Goal: Communication & Community: Connect with others

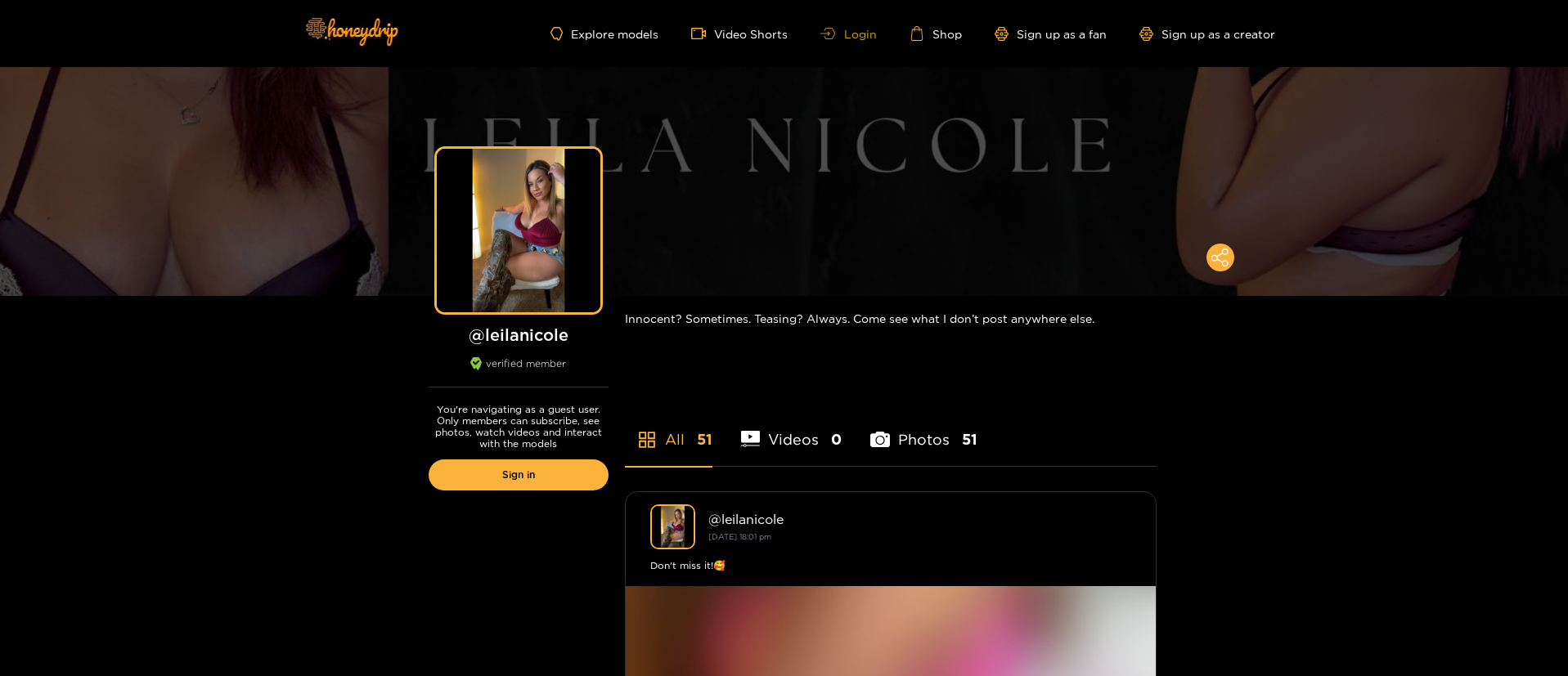
click at [854, 36] on link "Login" at bounding box center [848, 34] width 56 height 13
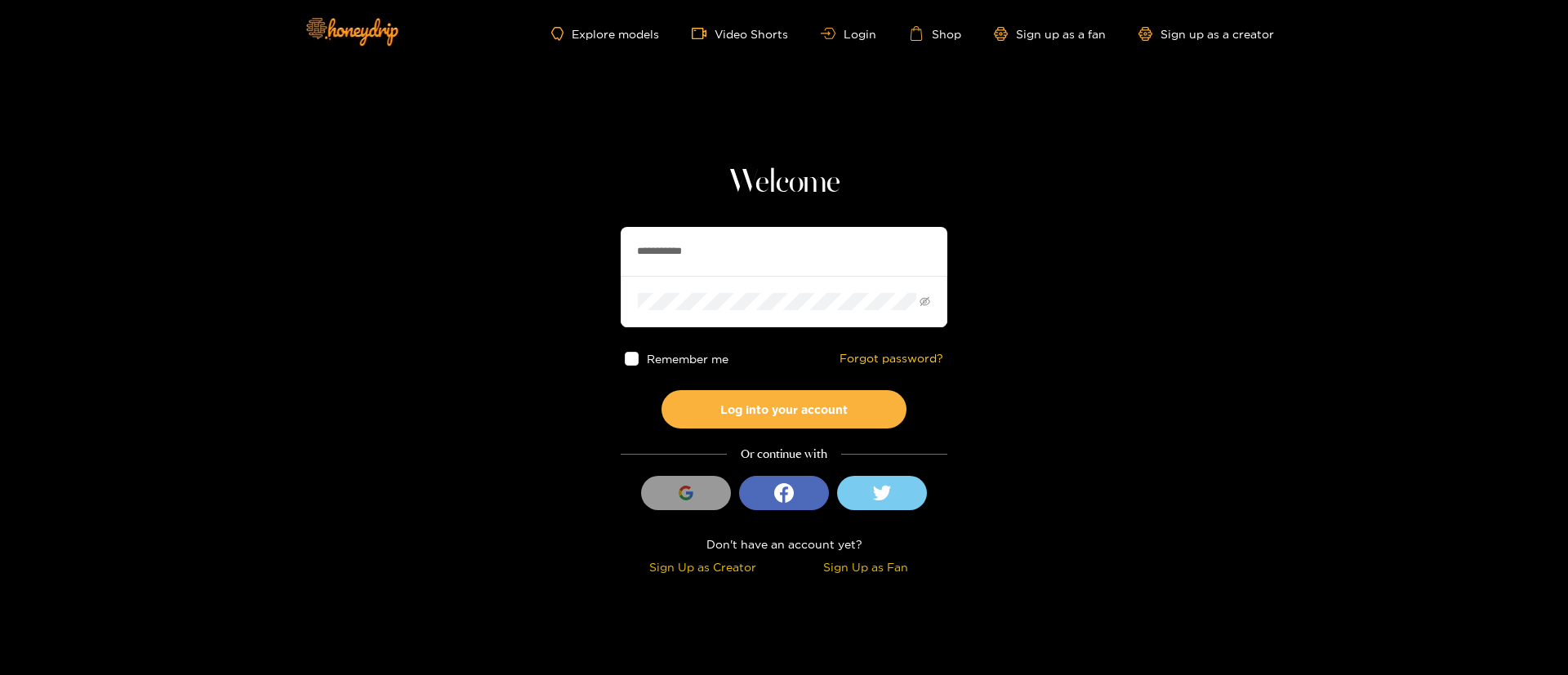
click at [775, 249] on input "**********" at bounding box center [784, 251] width 327 height 49
paste input "text"
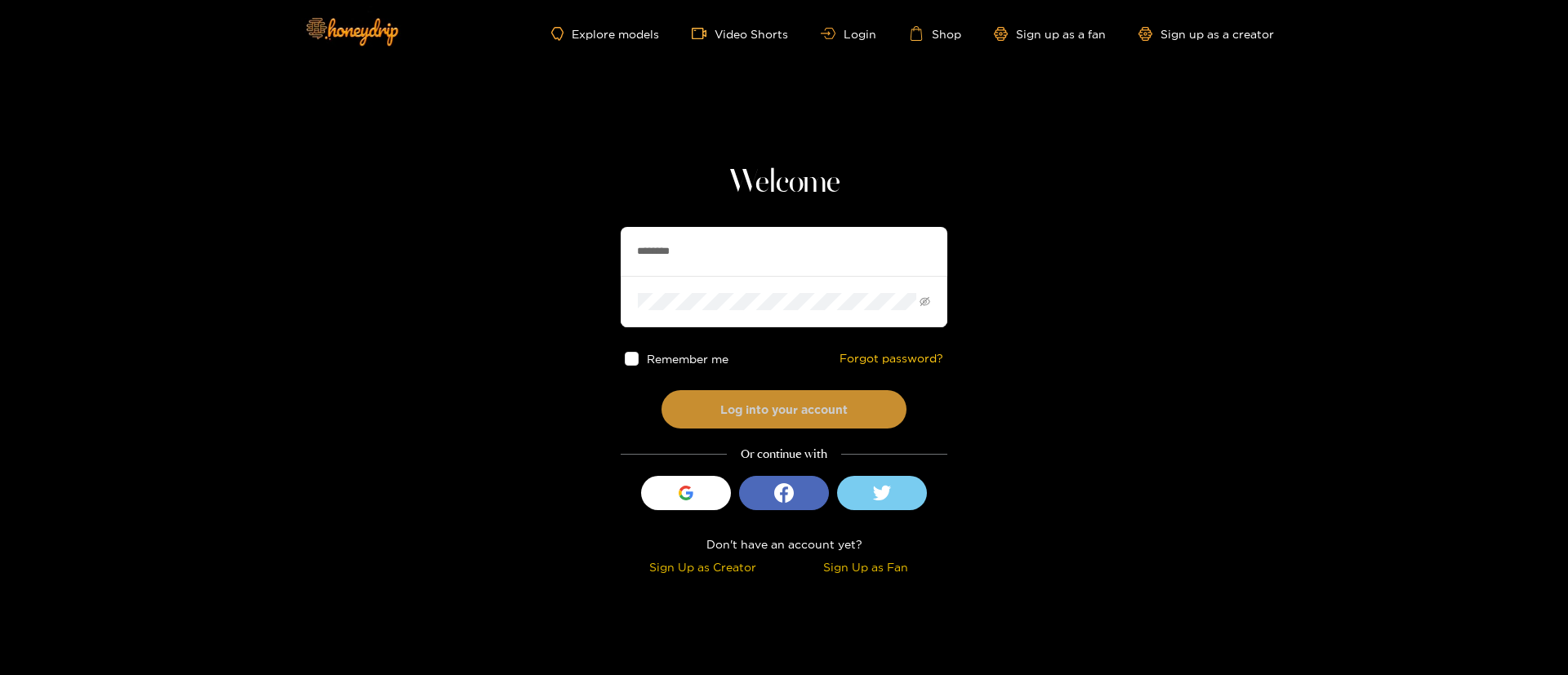
type input "********"
click at [810, 419] on button "Log into your account" at bounding box center [784, 409] width 245 height 38
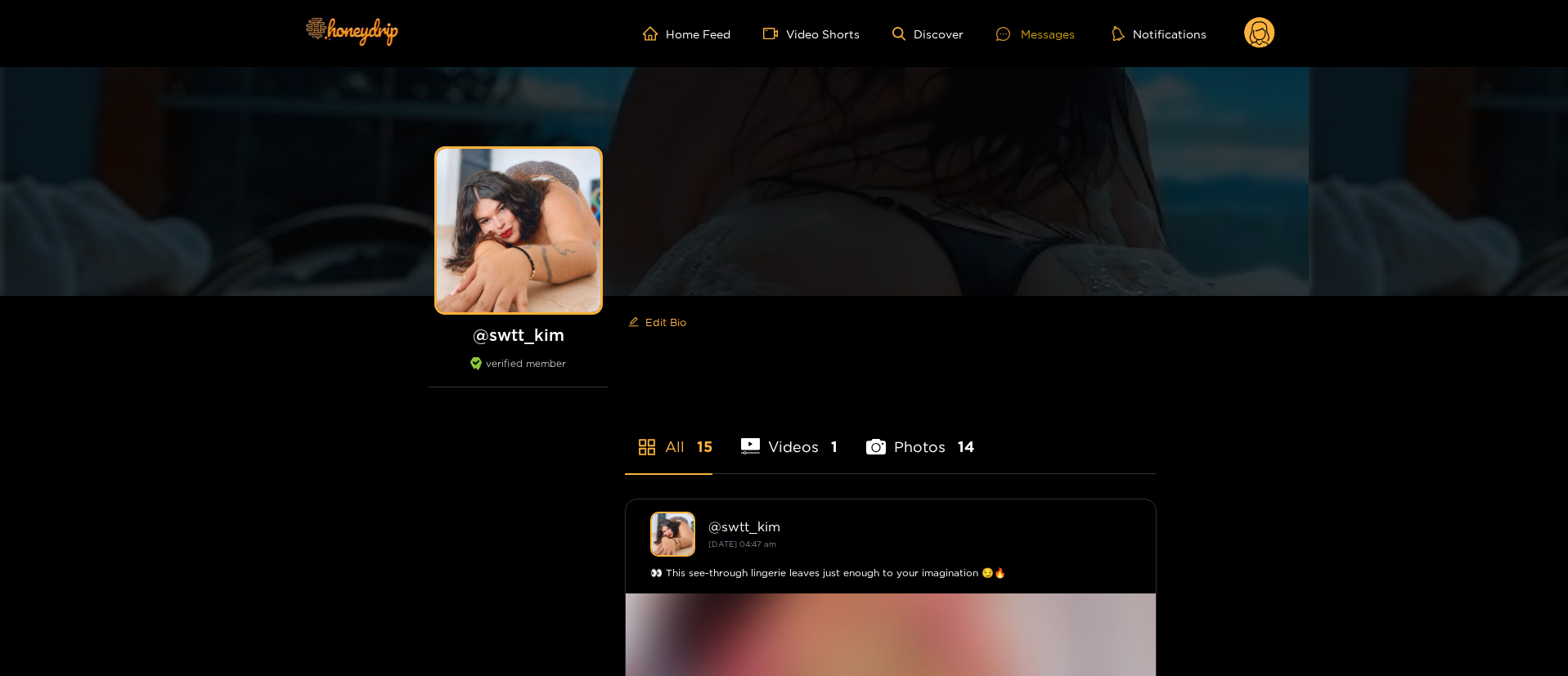
click at [1023, 39] on div "Messages" at bounding box center [1035, 33] width 79 height 19
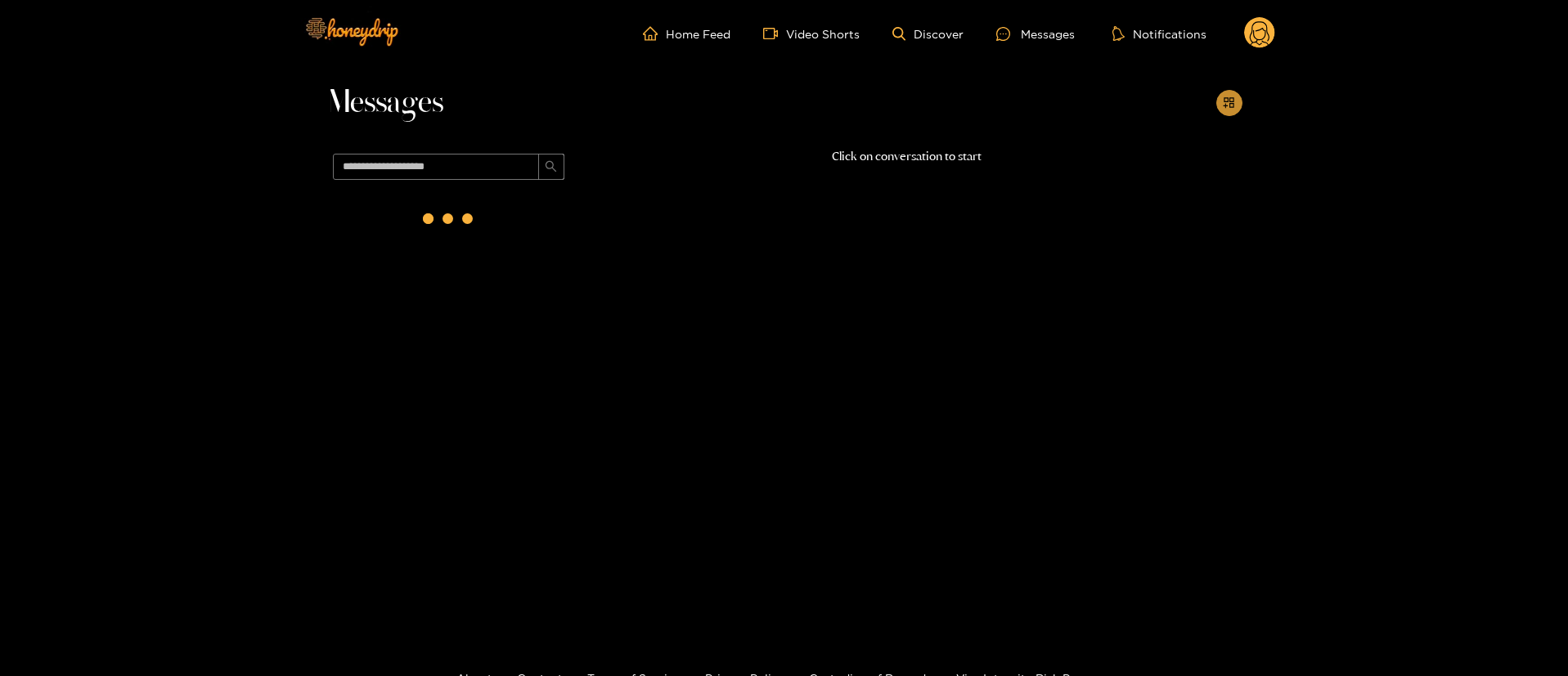
click at [1239, 97] on button "button" at bounding box center [1229, 102] width 26 height 26
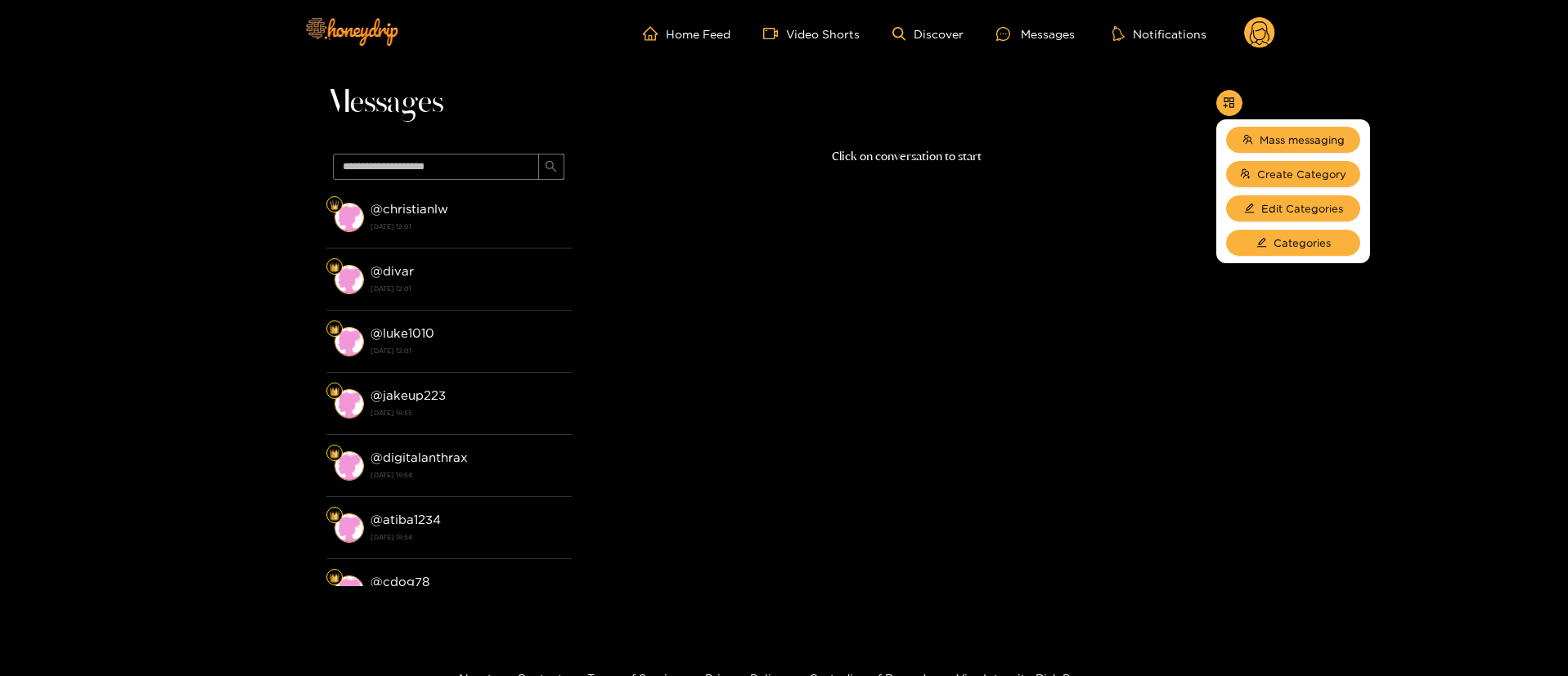
click at [1158, 305] on div "Click on conversation to start" at bounding box center [907, 362] width 670 height 431
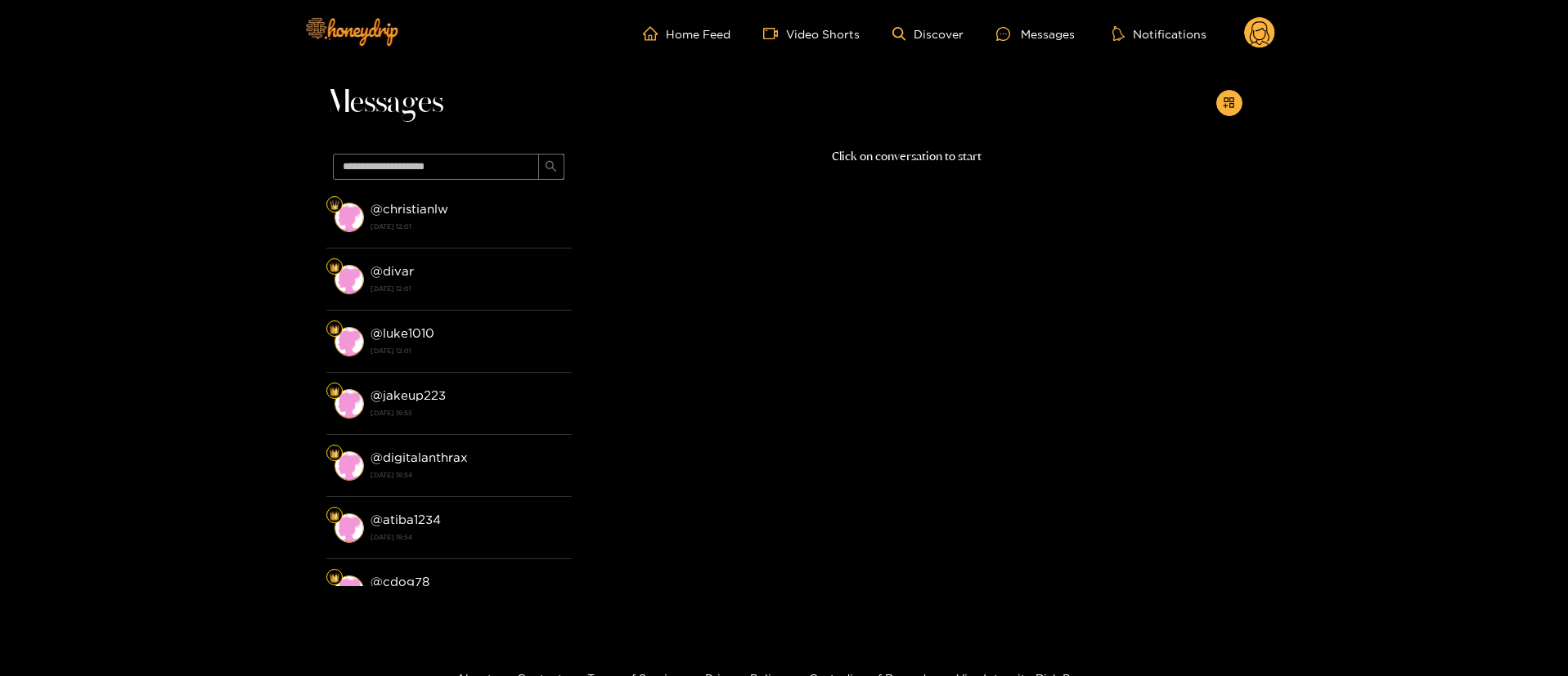
click at [1261, 18] on icon at bounding box center [1260, 34] width 31 height 33
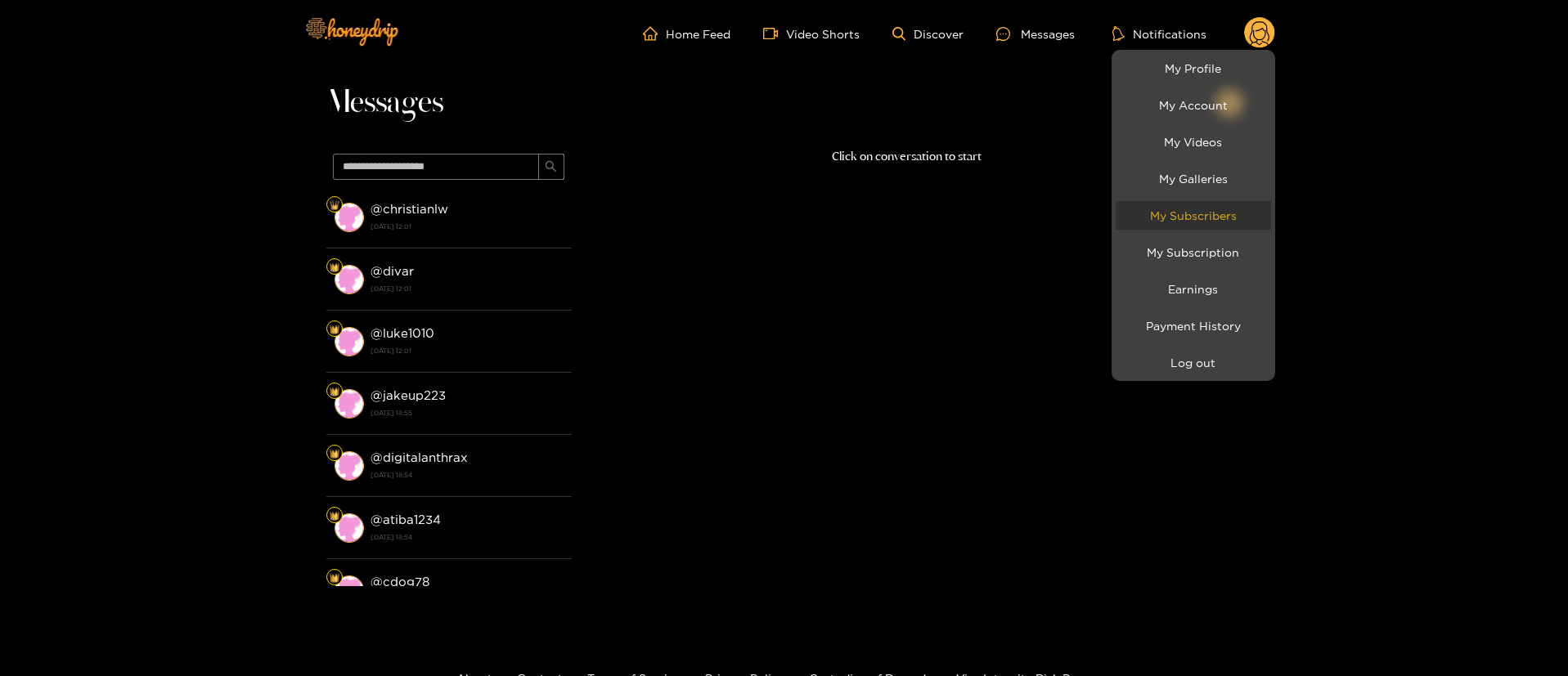
click at [1222, 202] on link "My Subscribers" at bounding box center [1193, 215] width 155 height 28
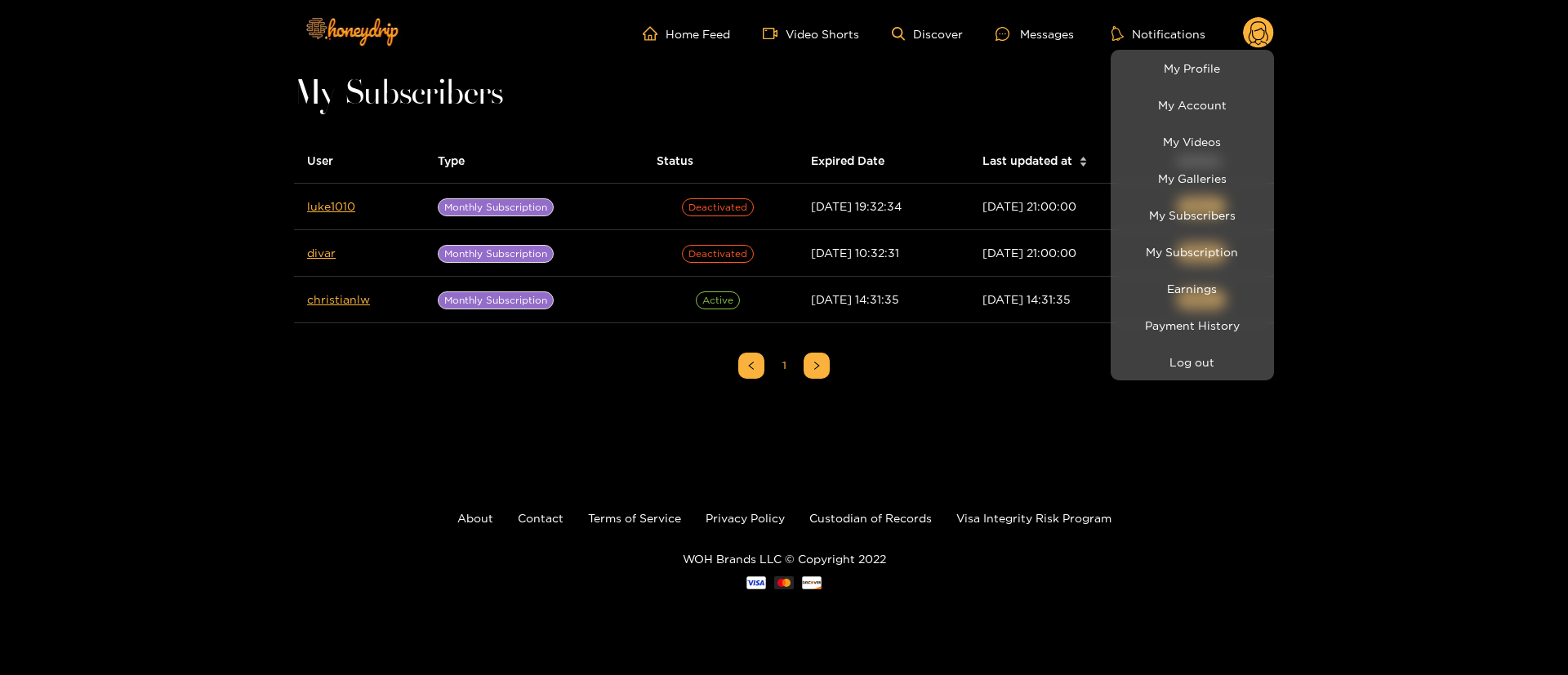
click at [192, 408] on div at bounding box center [784, 338] width 1568 height 675
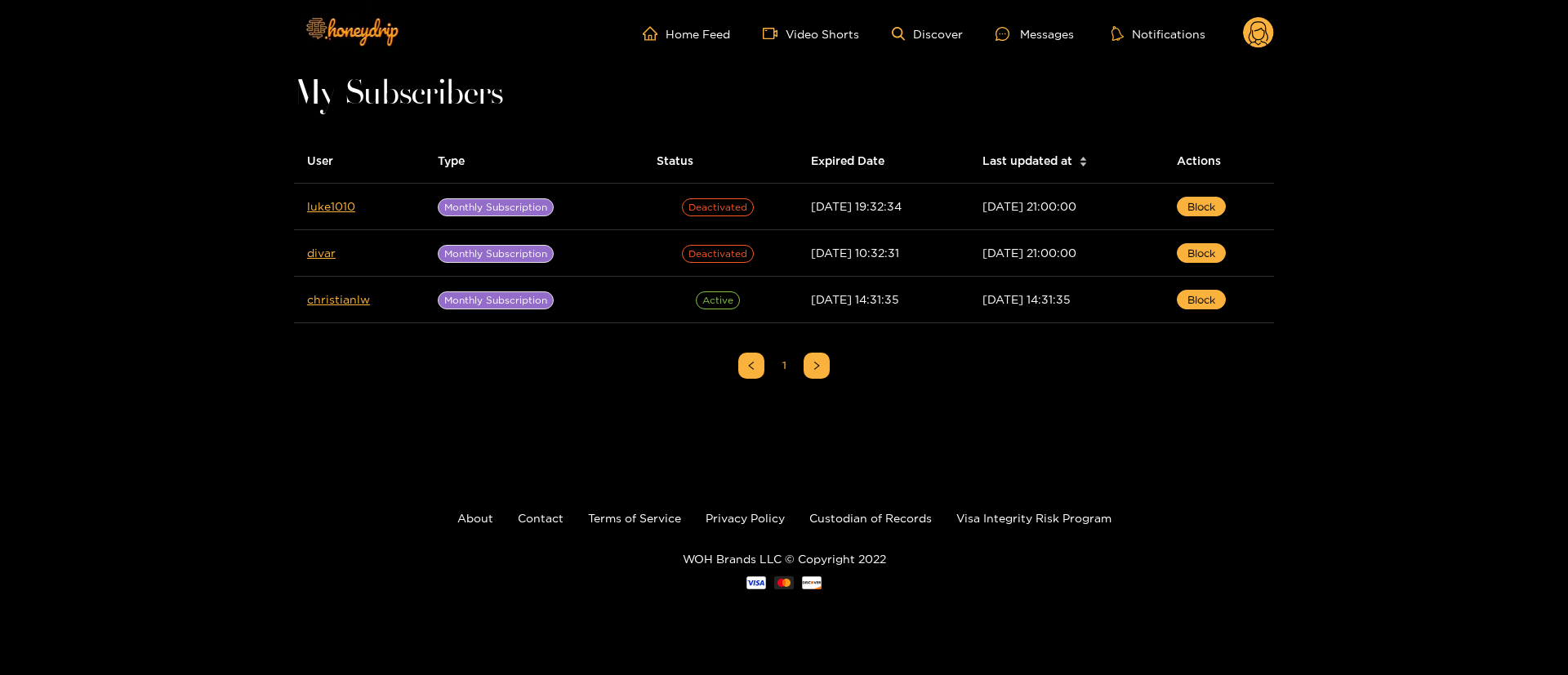
click at [1269, 34] on circle at bounding box center [1259, 33] width 31 height 31
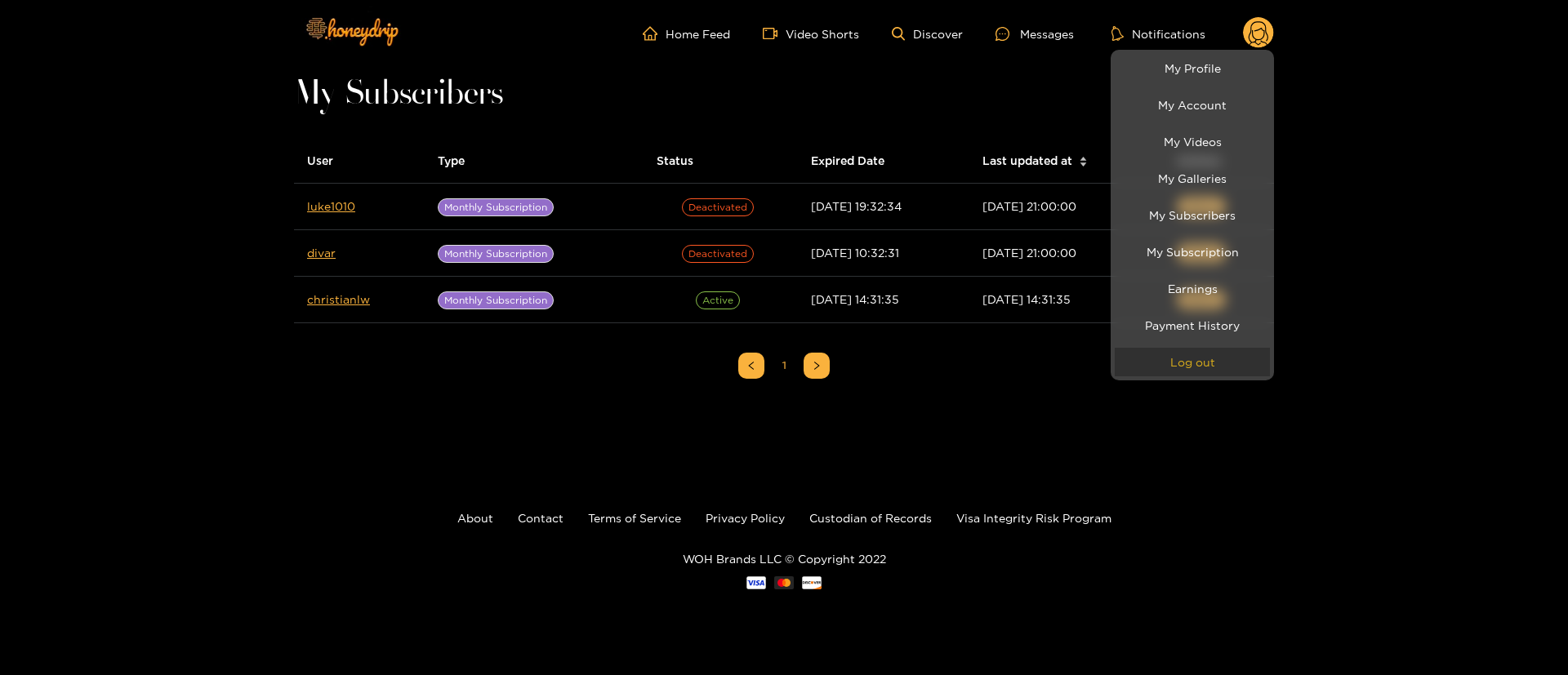
click at [1196, 375] on button "Log out" at bounding box center [1192, 362] width 155 height 28
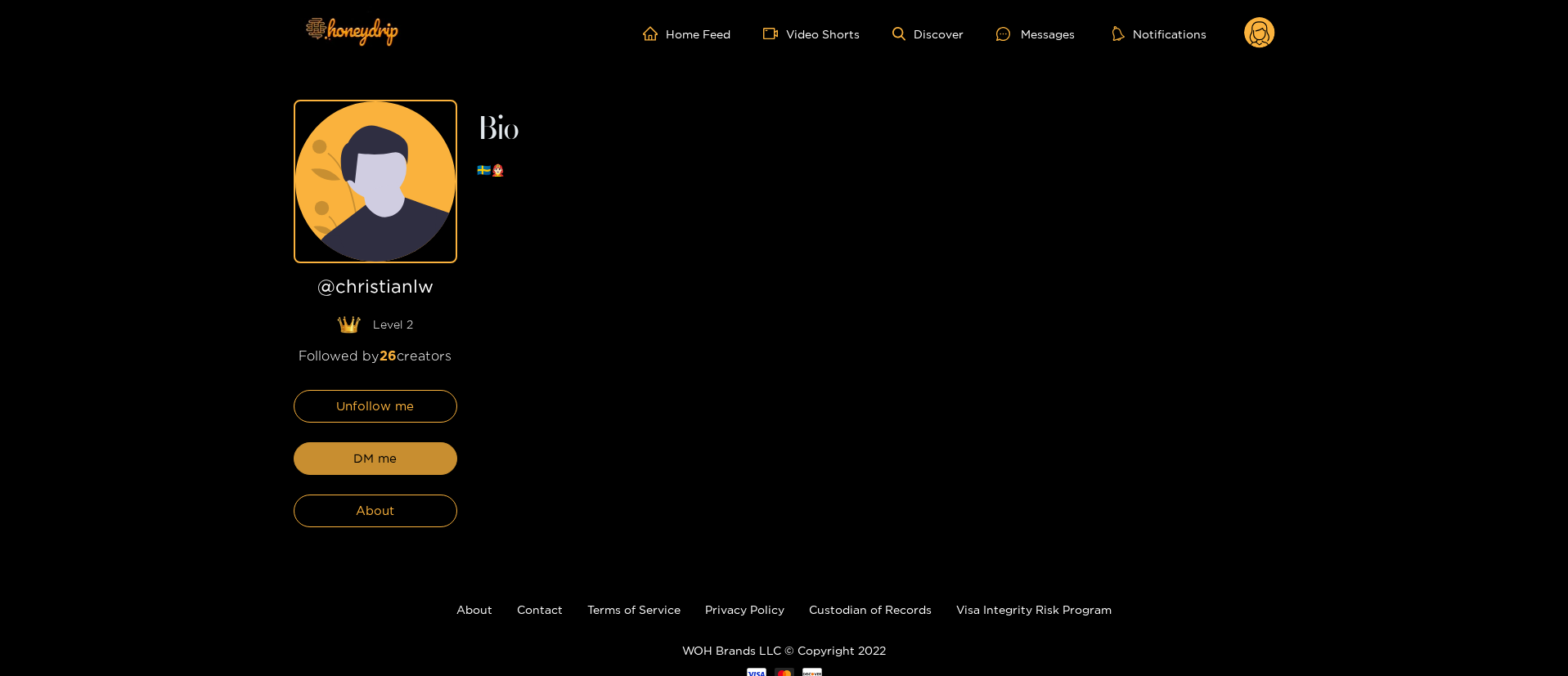
click at [399, 460] on button "DM me" at bounding box center [375, 459] width 164 height 33
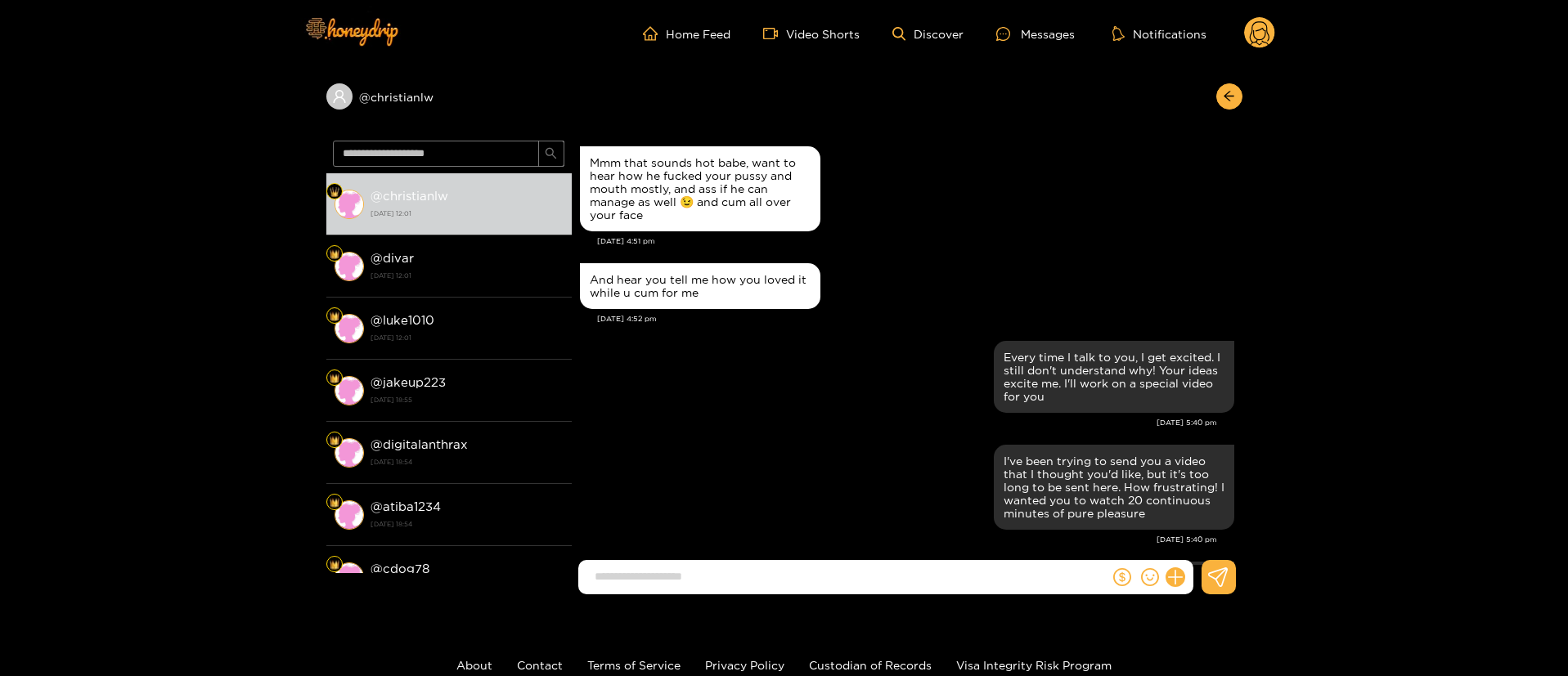
scroll to position [3073, 0]
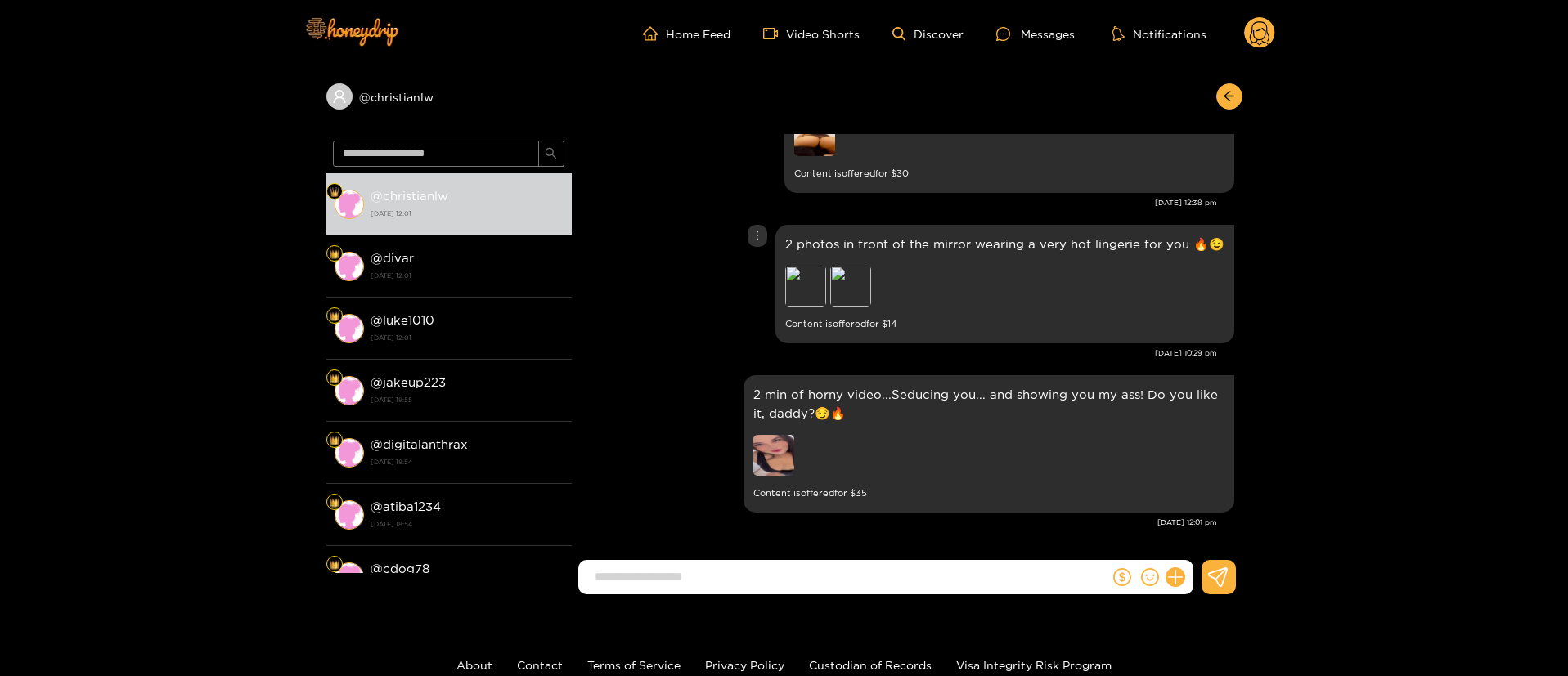
click at [662, 322] on div "2 photos in front of the mirror wearing a very hot lingerie for you 🔥😉 Preview …" at bounding box center [907, 284] width 655 height 127
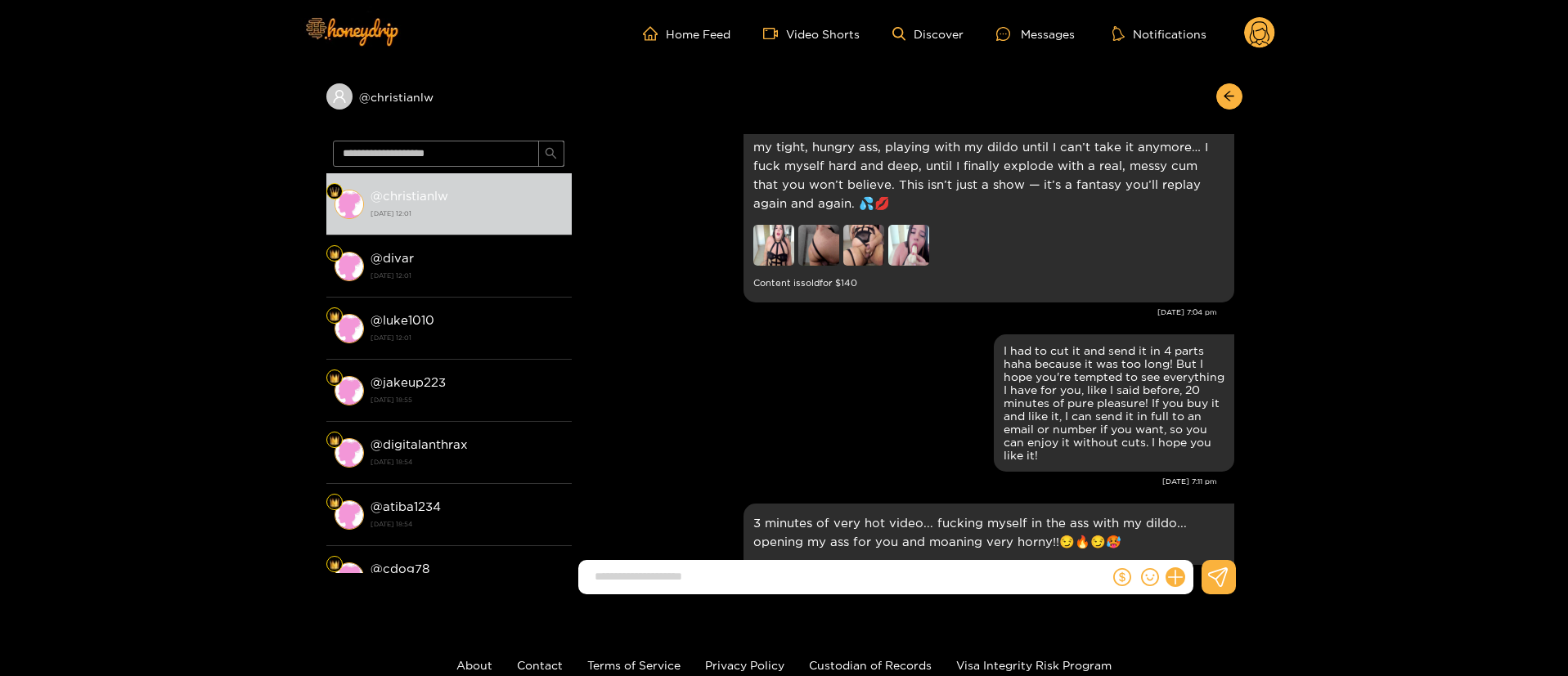
scroll to position [497, 0]
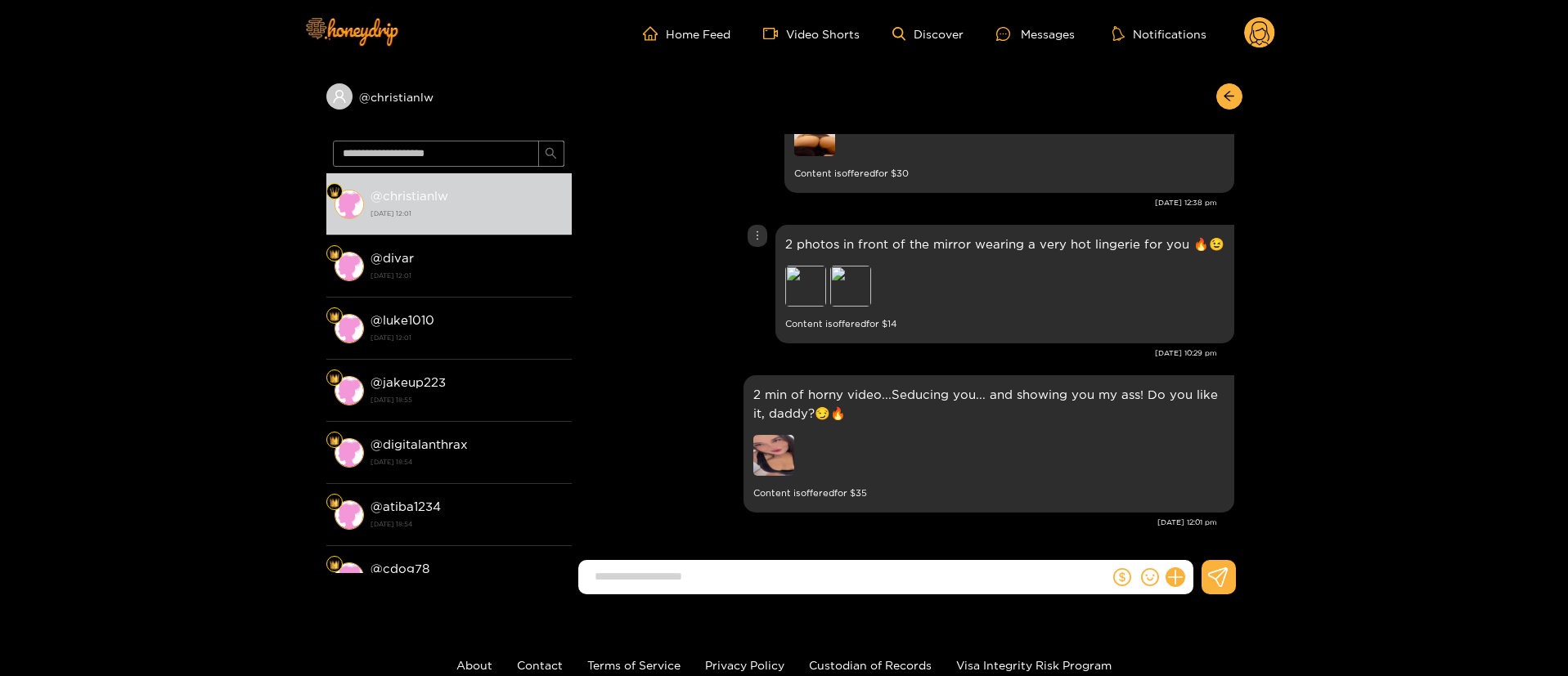
click at [662, 288] on div "2 photos in front of the mirror wearing a very hot lingerie for you 🔥😉 Preview …" at bounding box center [907, 284] width 655 height 127
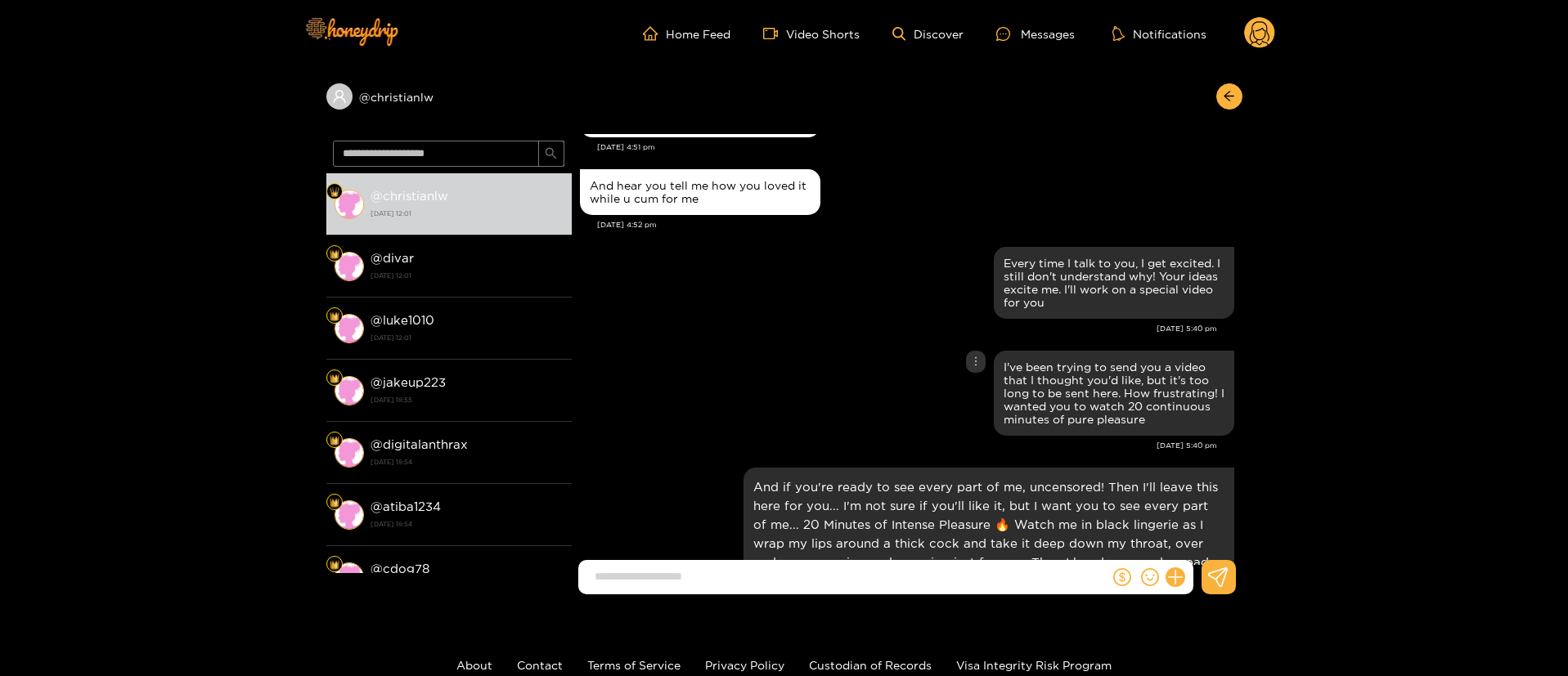
scroll to position [0, 0]
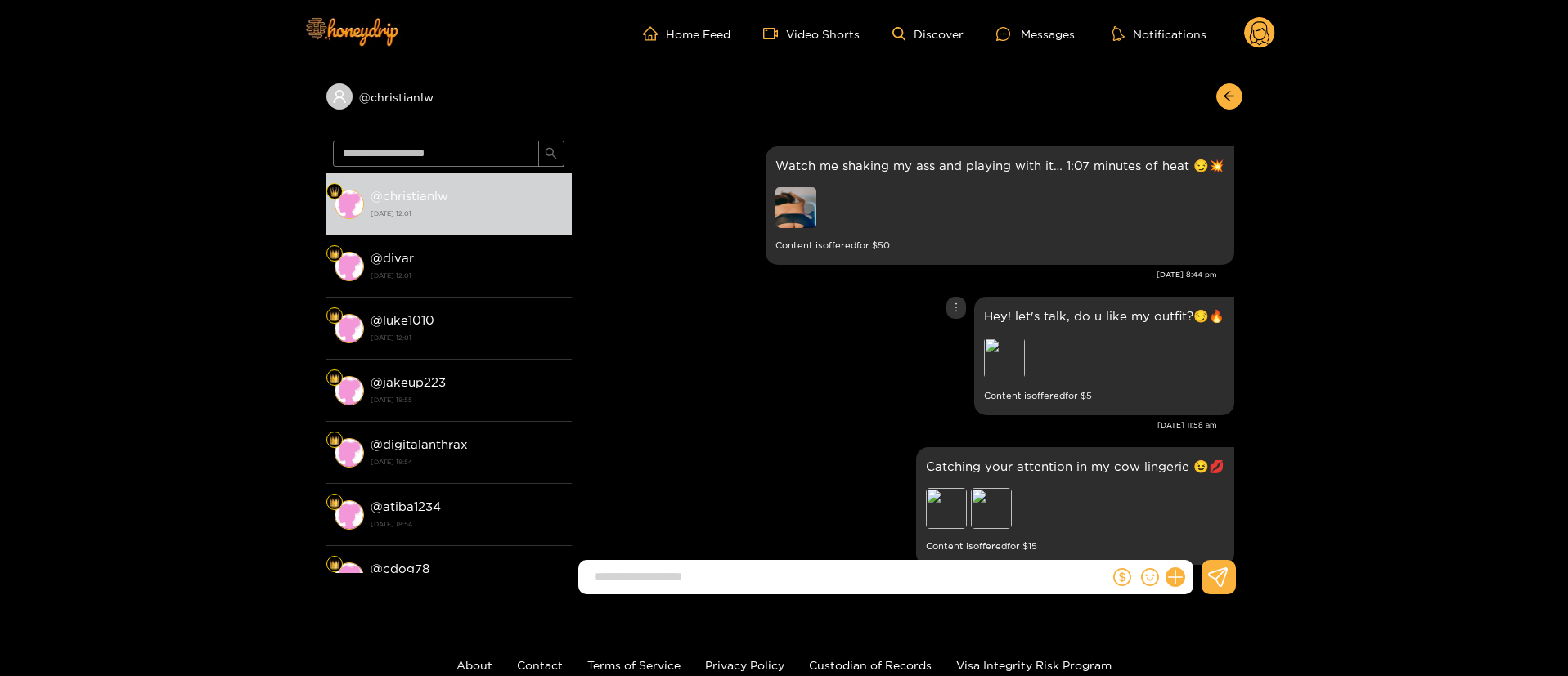
click at [696, 390] on div "Hey! let's talk, do u like my outfit?😏🔥 Preview Content is offered for $ 5" at bounding box center [907, 357] width 655 height 127
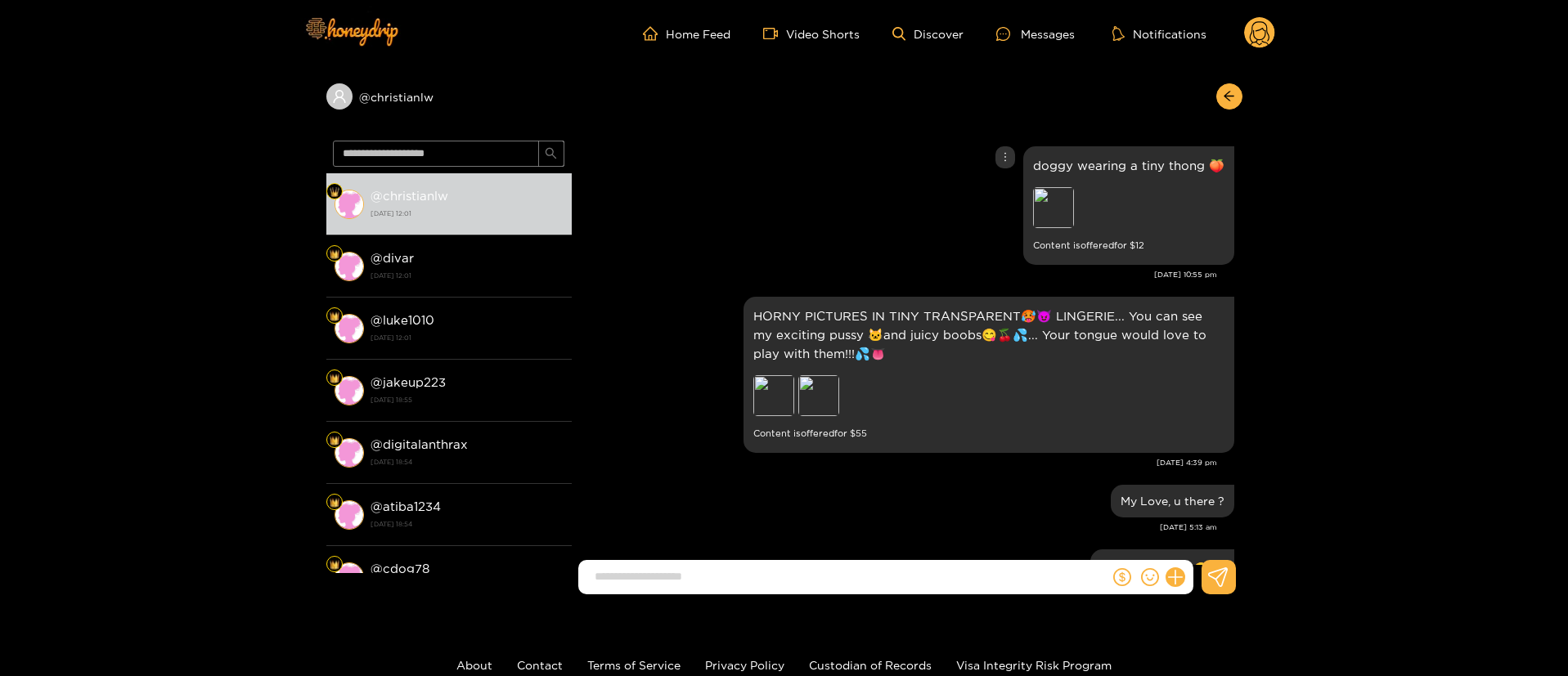
click at [811, 142] on div "doggy wearing a tiny thong 🍑 Preview Content is offered for $ 12" at bounding box center [907, 206] width 655 height 127
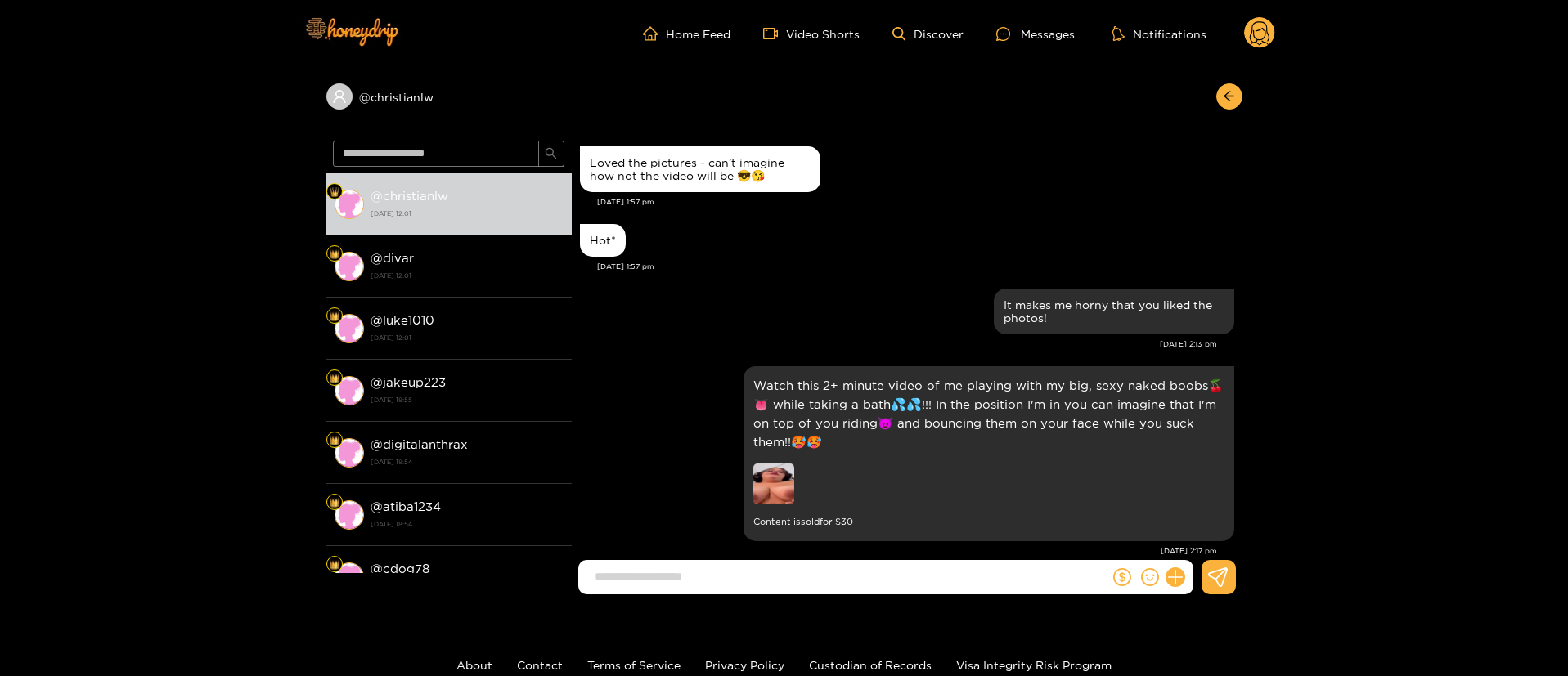
click at [875, 278] on div "Hot* [DATE] 1:57 pm" at bounding box center [907, 252] width 655 height 64
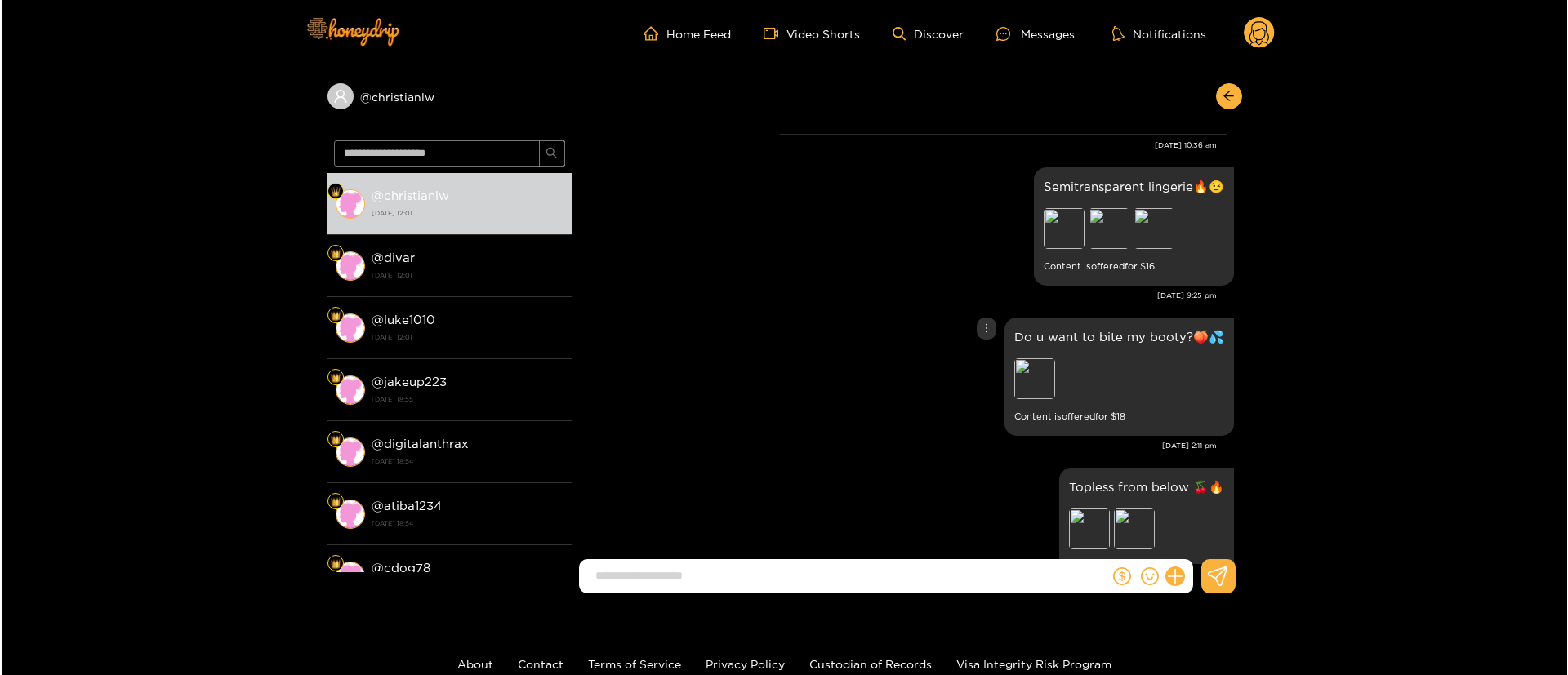
scroll to position [4654, 0]
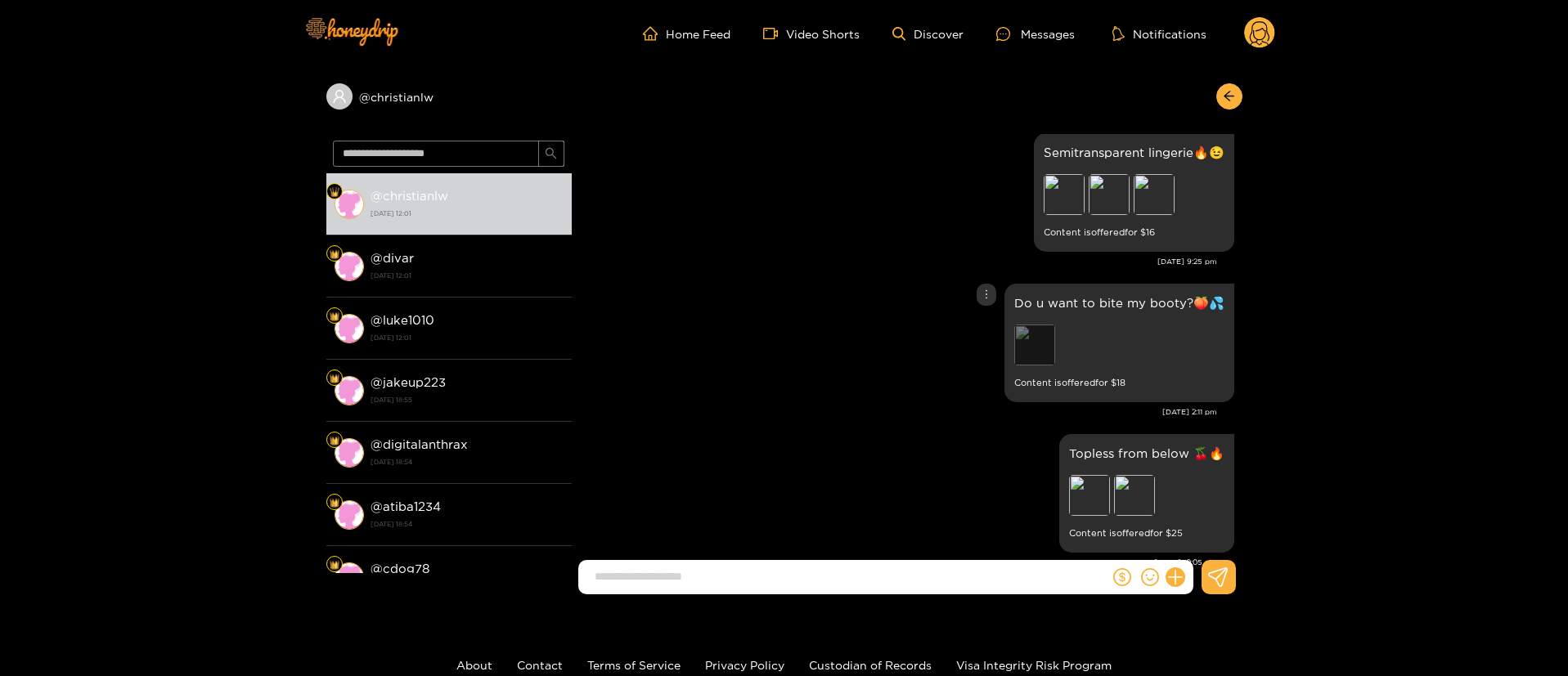
click at [1032, 353] on div "Preview" at bounding box center [1035, 345] width 41 height 41
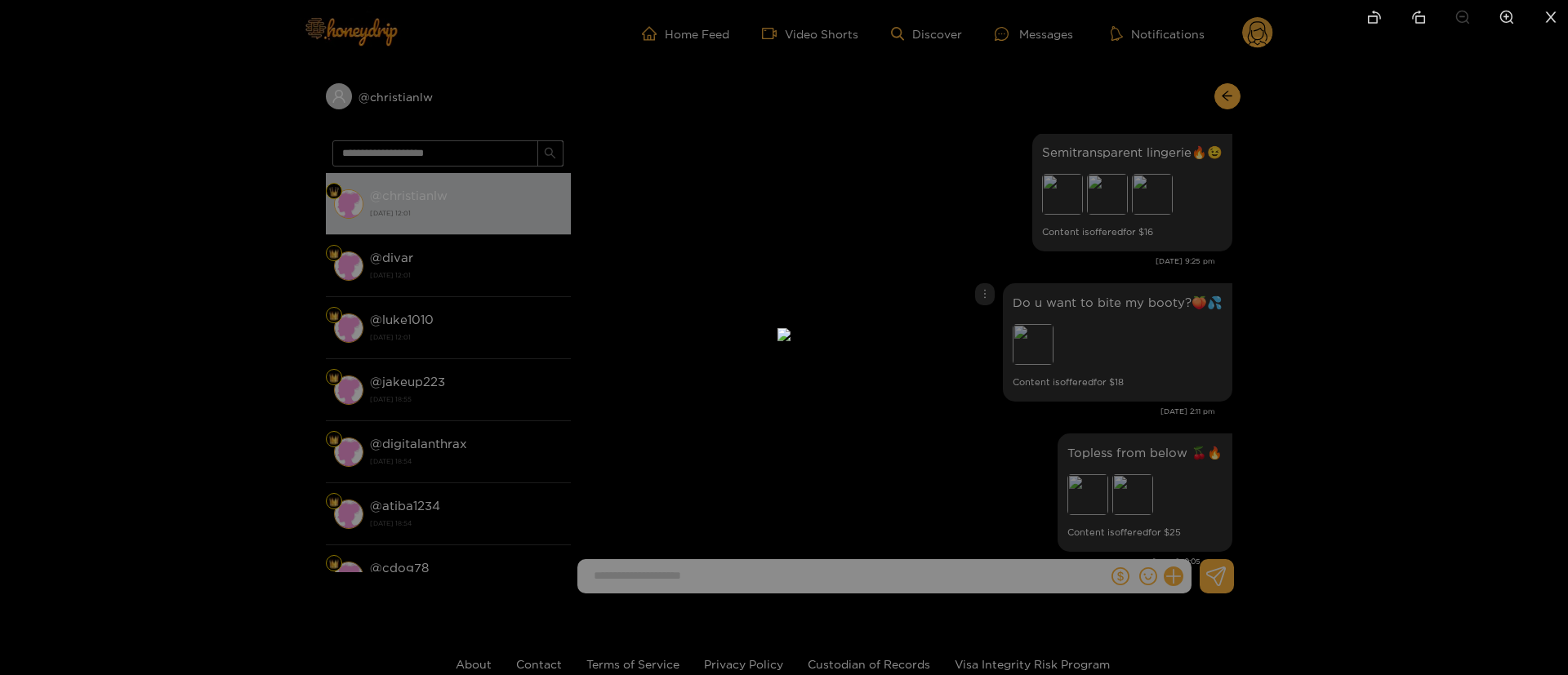
click at [1233, 354] on div at bounding box center [784, 338] width 1568 height 675
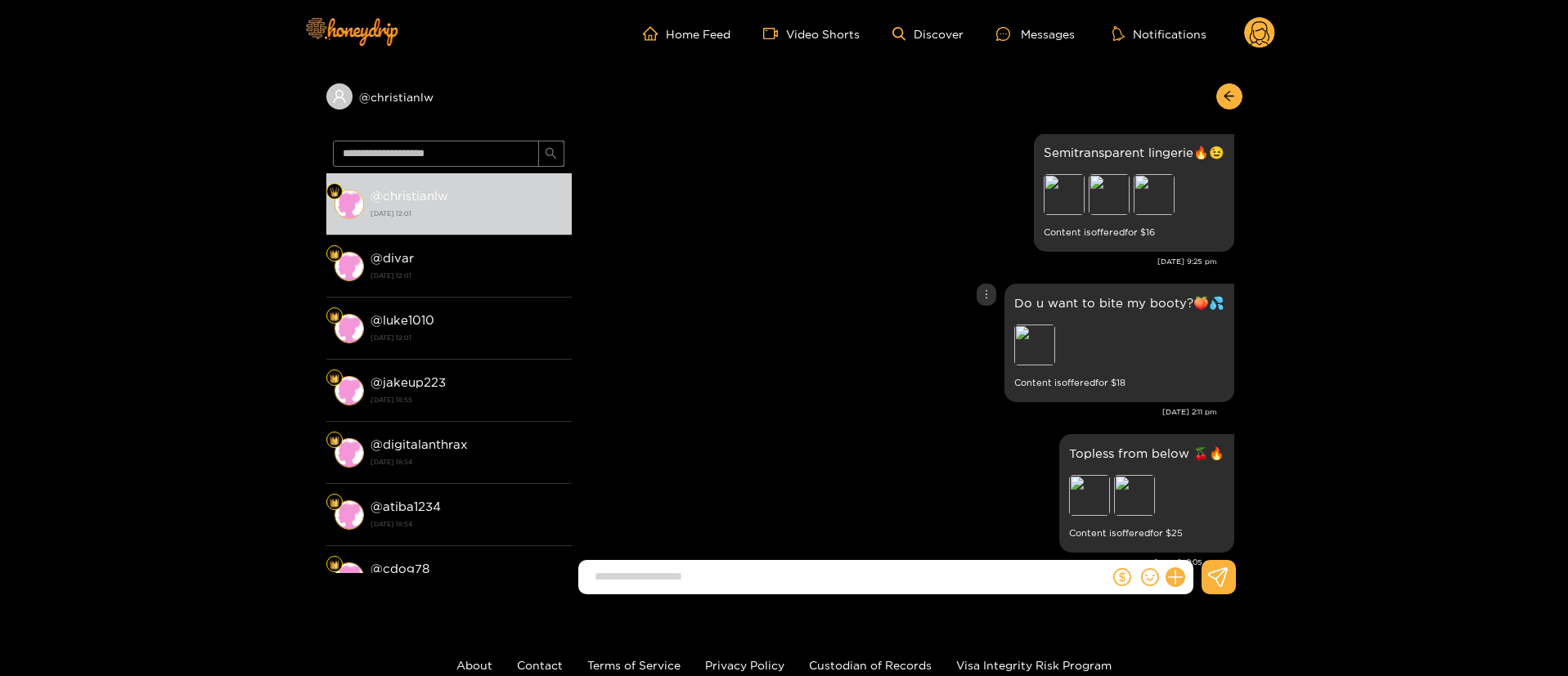
click at [1055, 326] on div "Do u want to bite my booty?🍑💦 Preview Content is offered for $ 18" at bounding box center [1120, 343] width 210 height 99
click at [1056, 313] on p "Do u want to bite my booty?🍑💦" at bounding box center [1120, 302] width 210 height 19
copy p "Do u want to bite my booty?🍑💦"
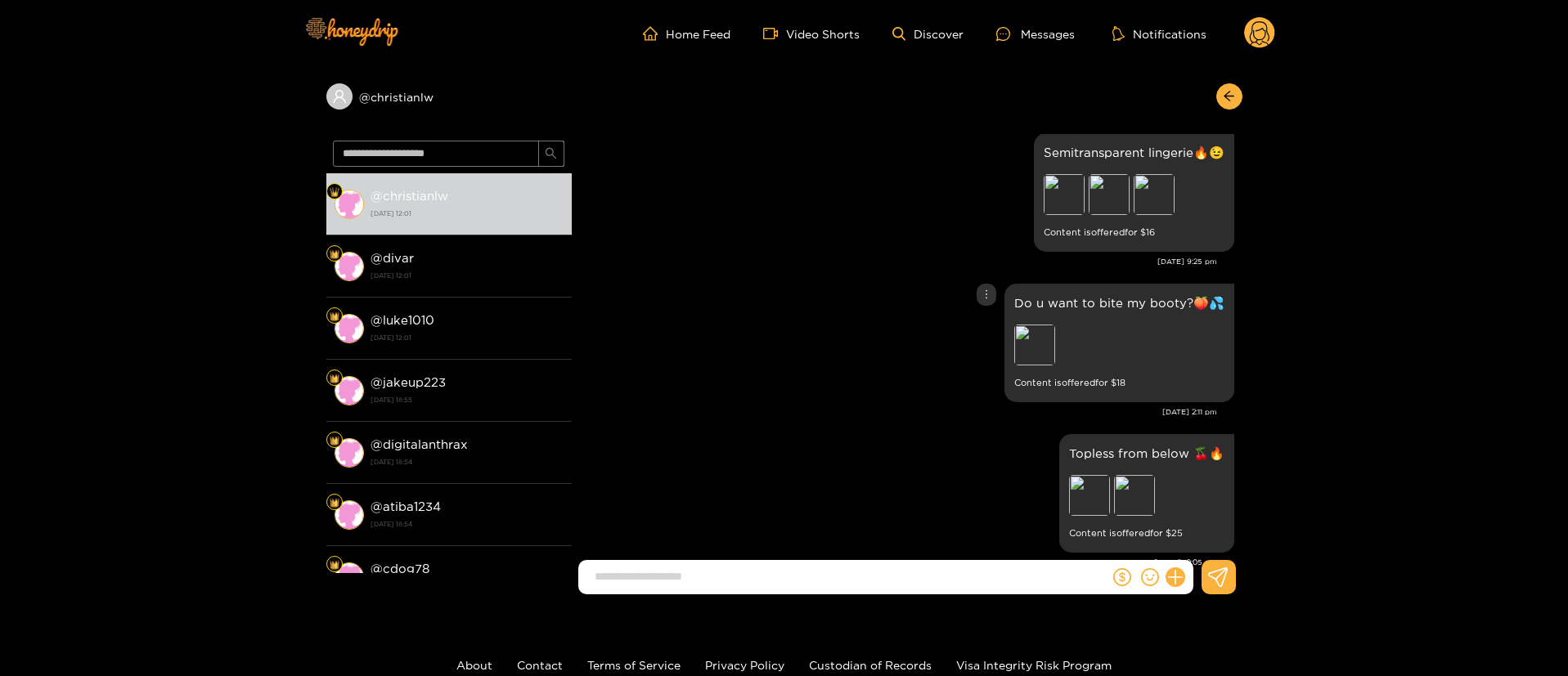
click at [988, 300] on icon "more" at bounding box center [986, 294] width 12 height 12
drag, startPoint x: 992, startPoint y: 308, endPoint x: 989, endPoint y: 336, distance: 28.2
click at [991, 306] on div at bounding box center [986, 294] width 19 height 22
click at [989, 344] on div "Unsend" at bounding box center [985, 341] width 40 height 17
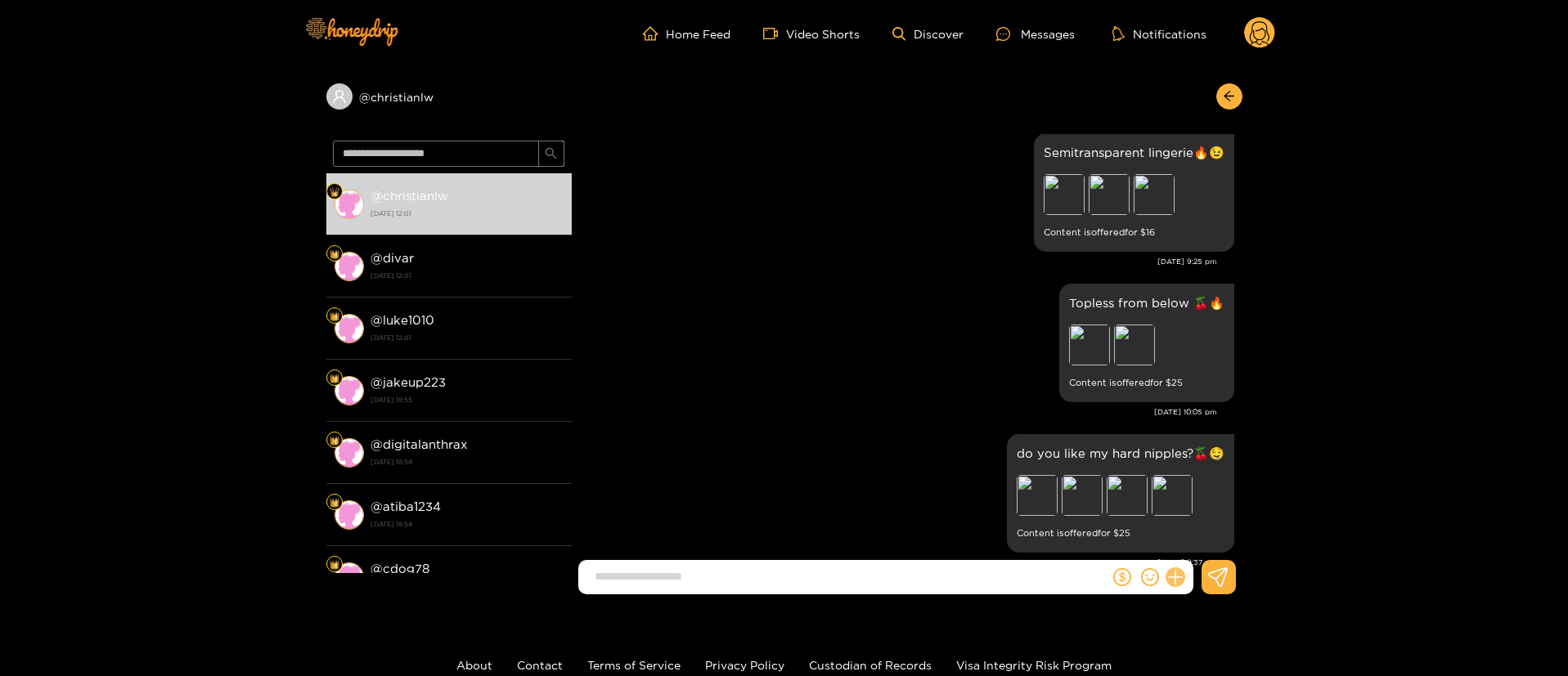
click at [1177, 574] on icon at bounding box center [1174, 577] width 19 height 19
click at [1205, 538] on icon at bounding box center [1205, 538] width 16 height 16
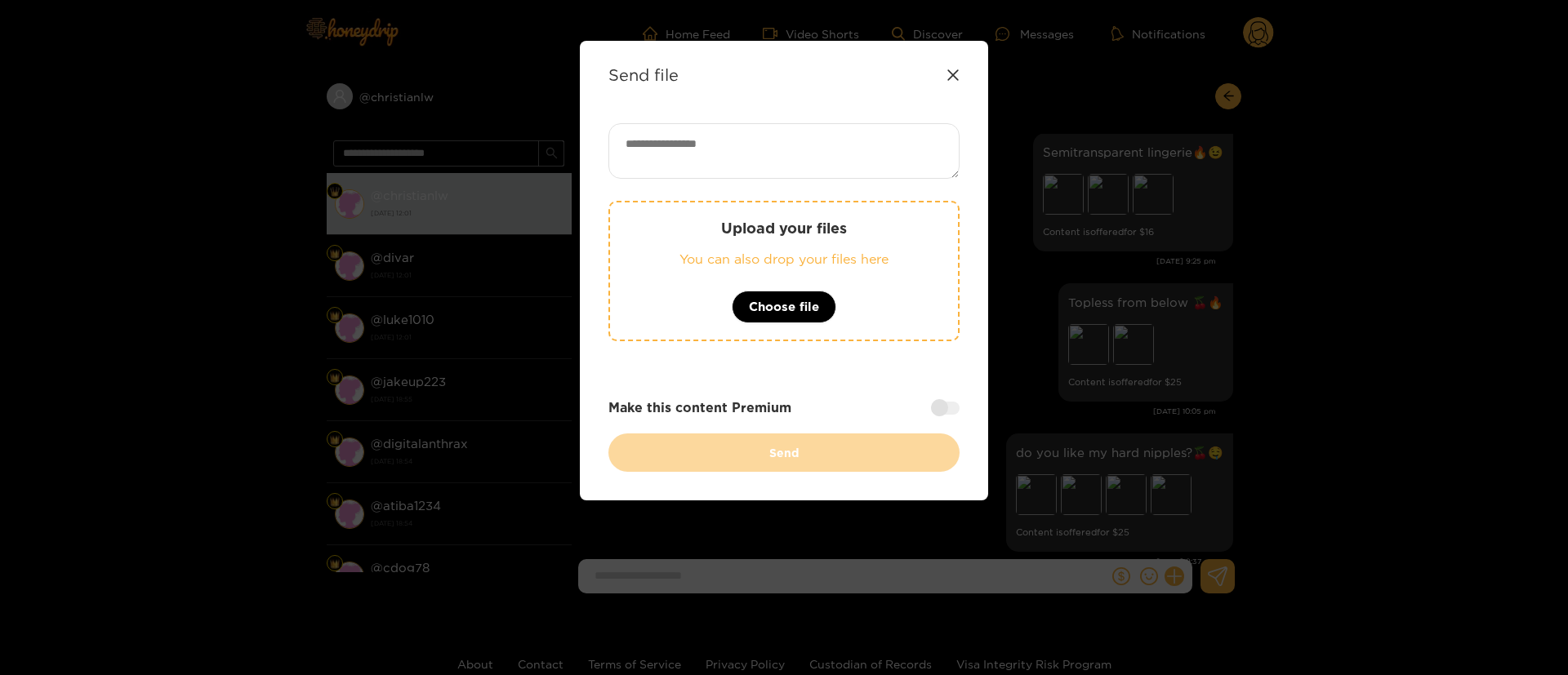
click at [770, 158] on textarea at bounding box center [783, 151] width 351 height 55
paste textarea "**********"
type textarea "**********"
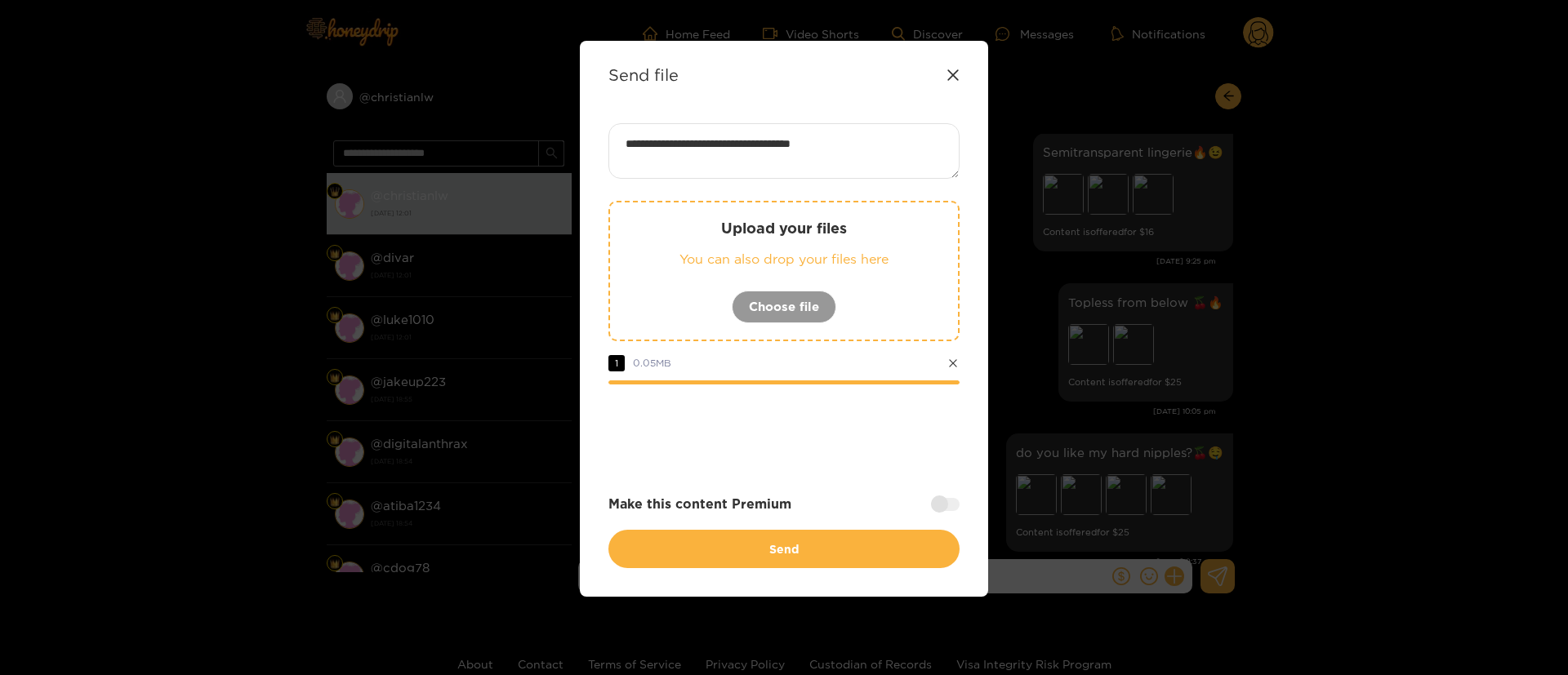
drag, startPoint x: 948, startPoint y: 505, endPoint x: 925, endPoint y: 548, distance: 48.8
click at [948, 505] on div at bounding box center [944, 504] width 28 height 13
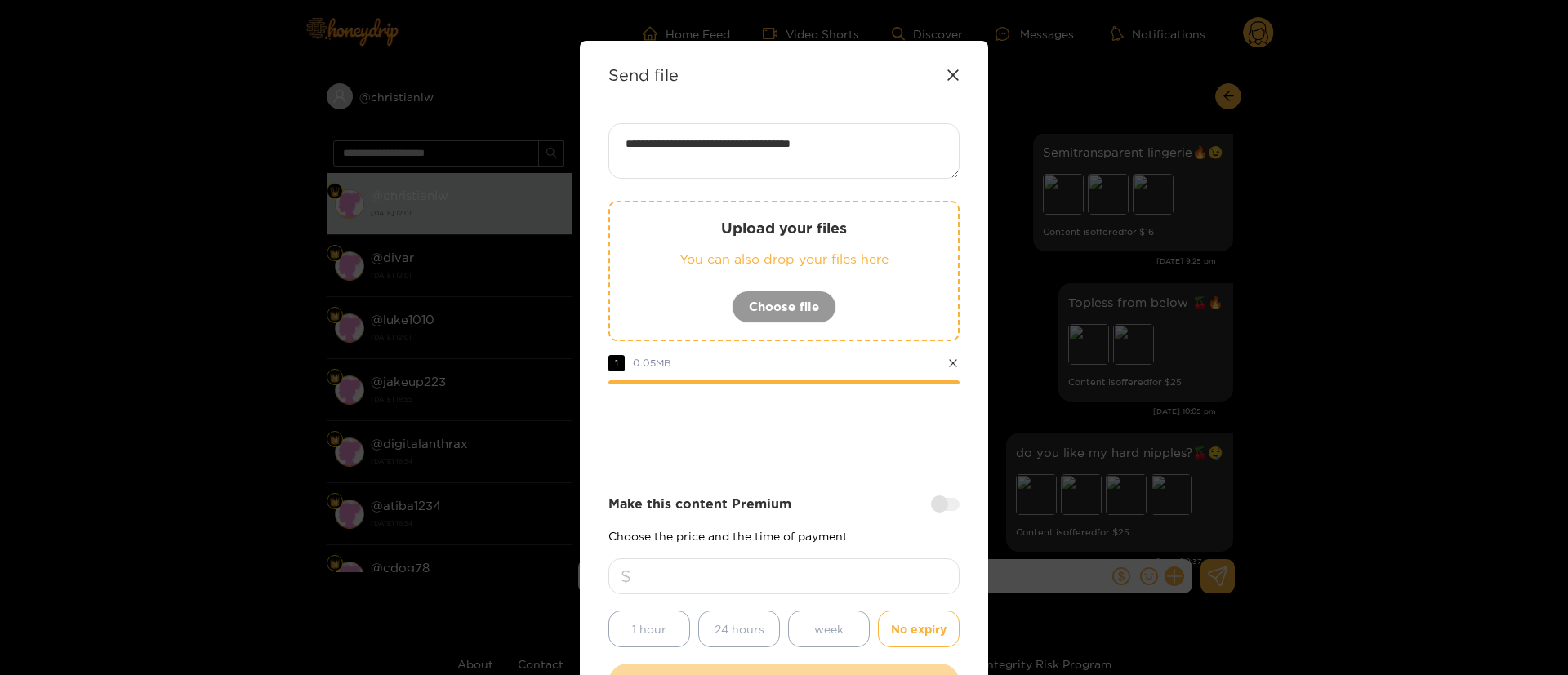
click at [901, 577] on input "number" at bounding box center [783, 576] width 351 height 36
type input "**"
click at [837, 445] on div at bounding box center [783, 429] width 351 height 65
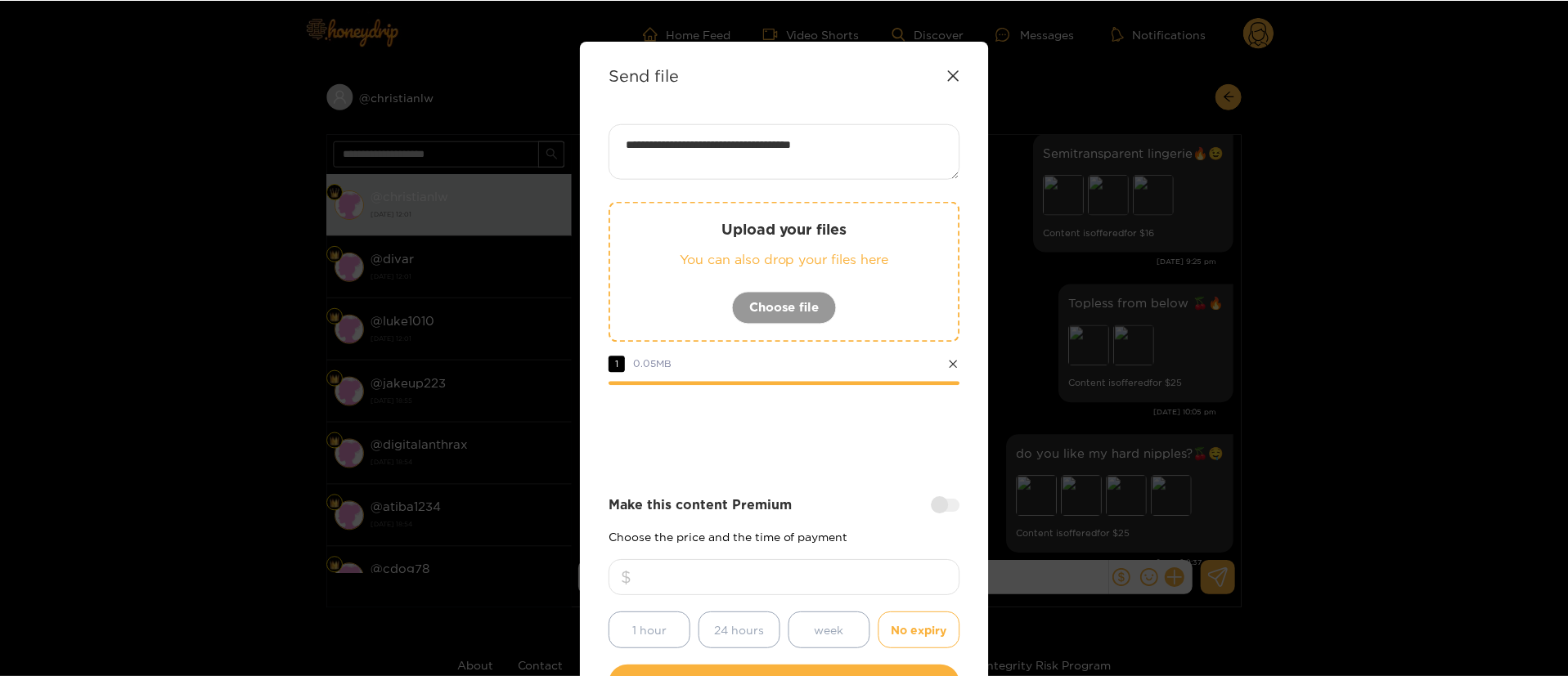
scroll to position [121, 0]
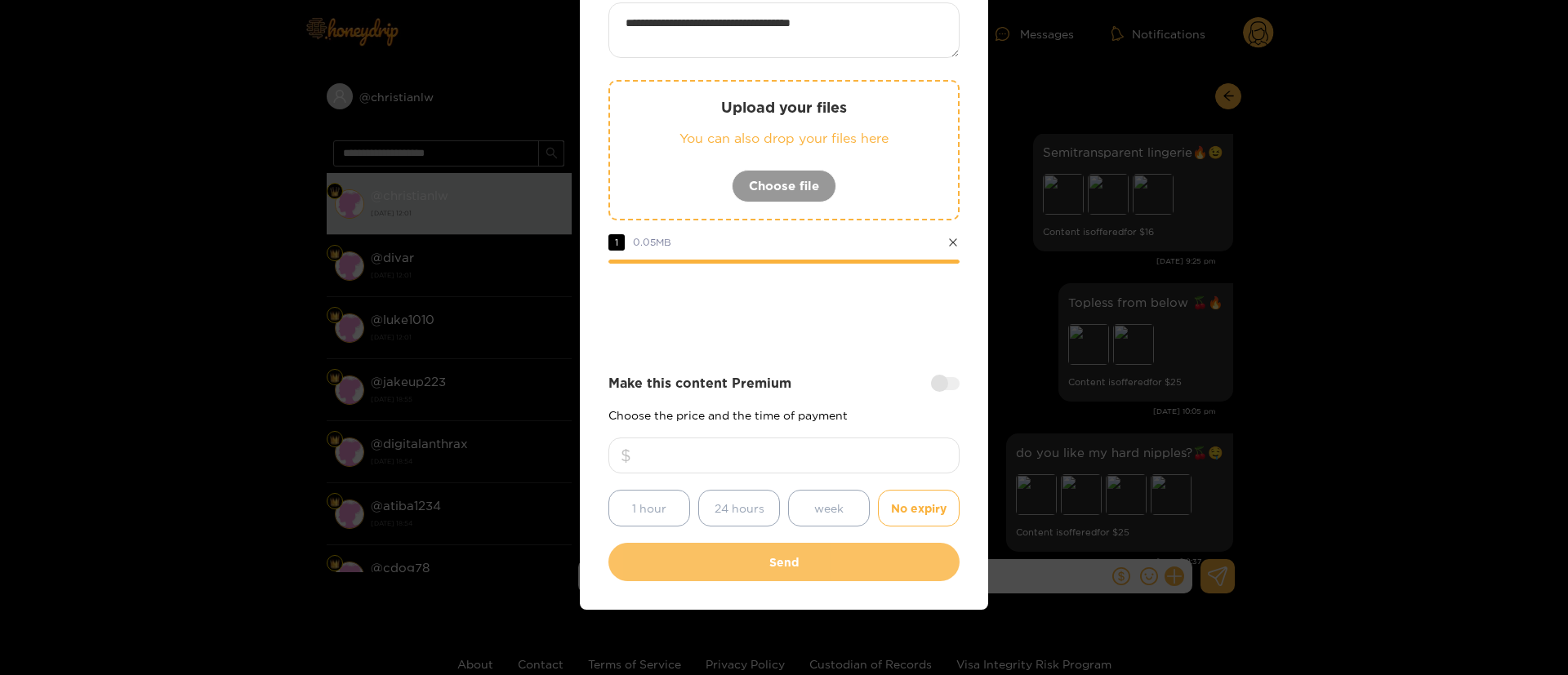
click at [824, 567] on button "Send" at bounding box center [783, 561] width 351 height 38
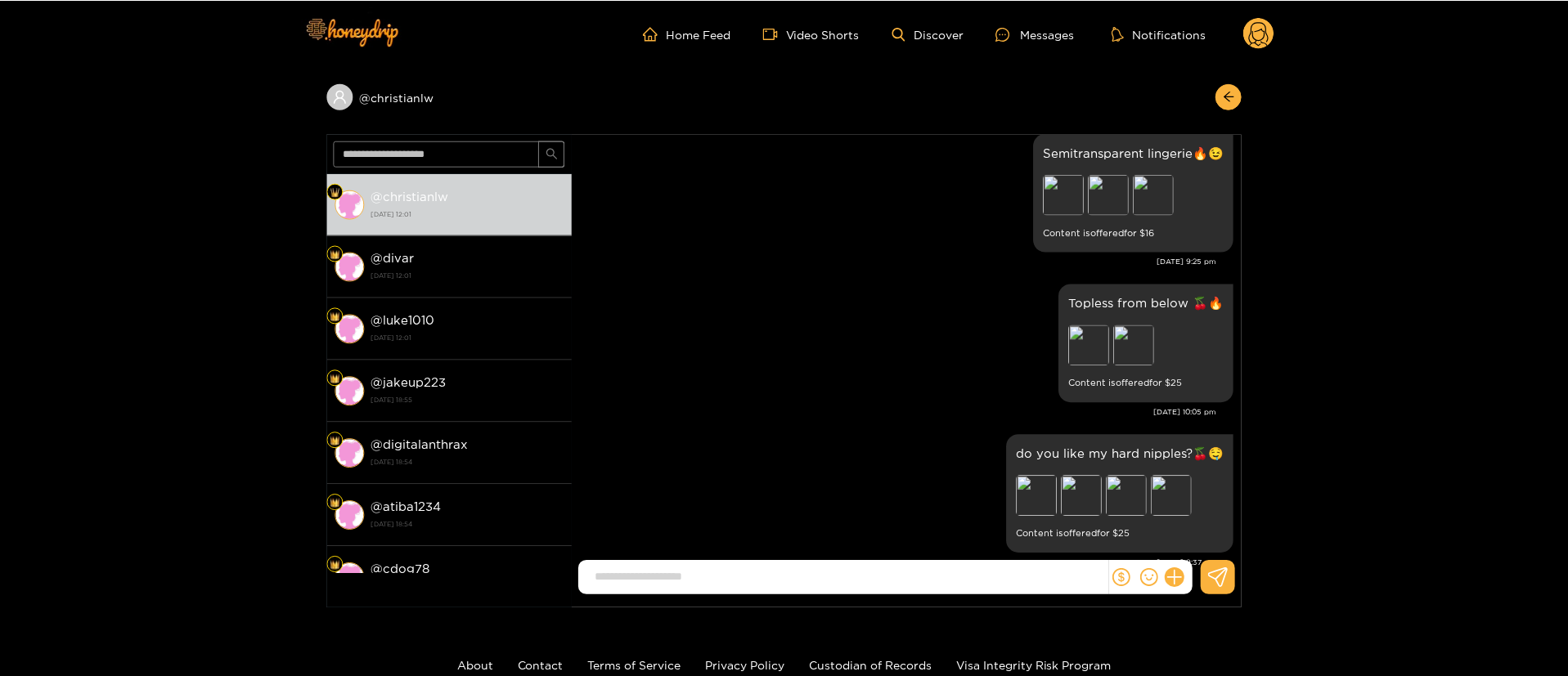
scroll to position [24, 0]
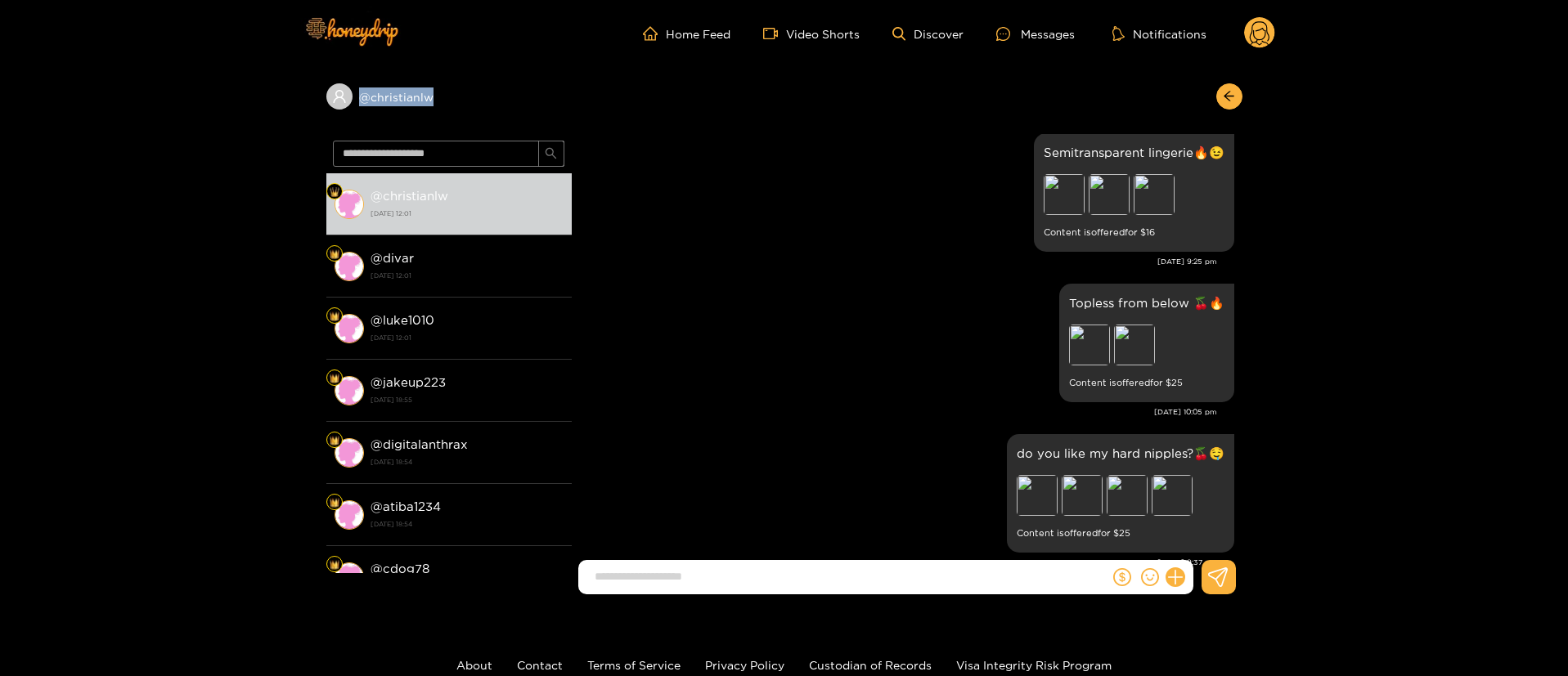
copy div "@ christianlw"
drag, startPoint x: 445, startPoint y: 104, endPoint x: 709, endPoint y: 106, distance: 264.0
click at [709, 106] on div "@ christianlw" at bounding box center [784, 100] width 916 height 67
